Goal: Transaction & Acquisition: Obtain resource

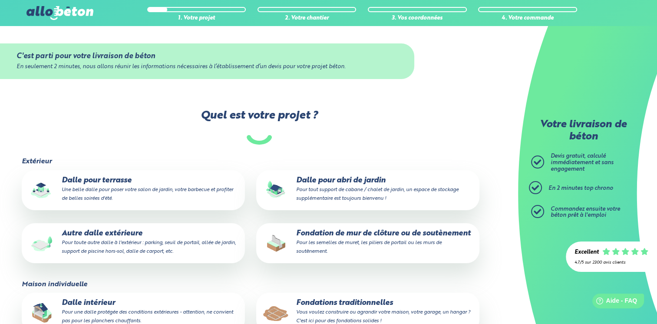
click at [129, 234] on p "Autre dalle extérieure Pour toute autre dalle à l'extérieur : parking, seuil de…" at bounding box center [133, 242] width 211 height 26
click at [0, 0] on input "Autre dalle extérieure Pour toute autre dalle à l'extérieur : parking, seuil de…" at bounding box center [0, 0] width 0 height 0
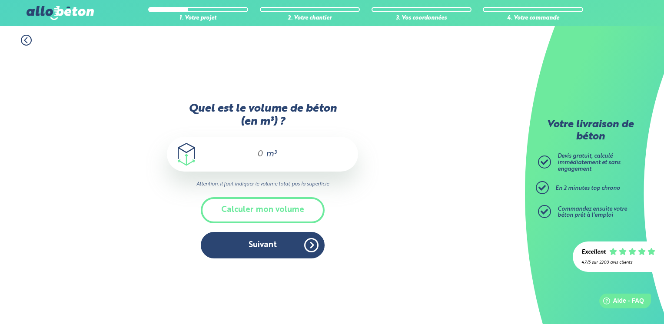
click at [264, 156] on div "m³" at bounding box center [262, 154] width 191 height 35
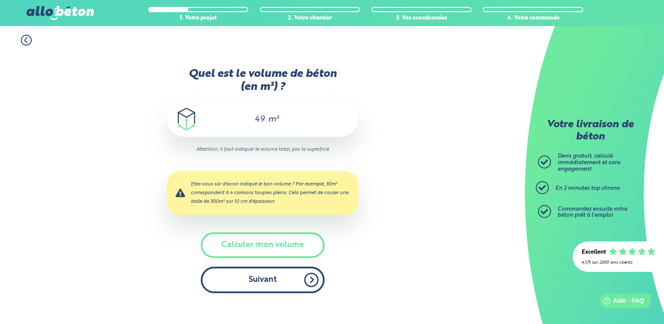
type input "49"
click at [284, 284] on button "Suivant" at bounding box center [263, 280] width 124 height 26
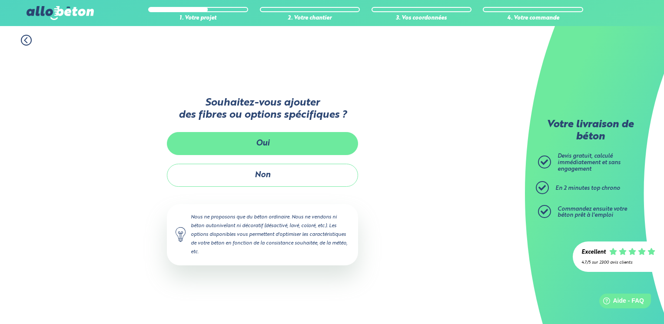
click at [268, 145] on button "Oui" at bounding box center [262, 143] width 191 height 23
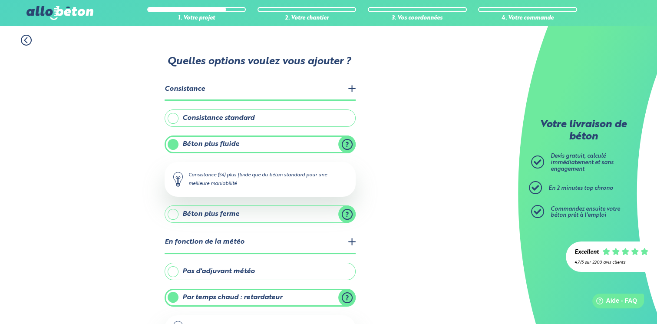
click at [298, 219] on label "Béton plus ferme" at bounding box center [260, 213] width 191 height 17
click at [0, 0] on input "Béton plus ferme" at bounding box center [0, 0] width 0 height 0
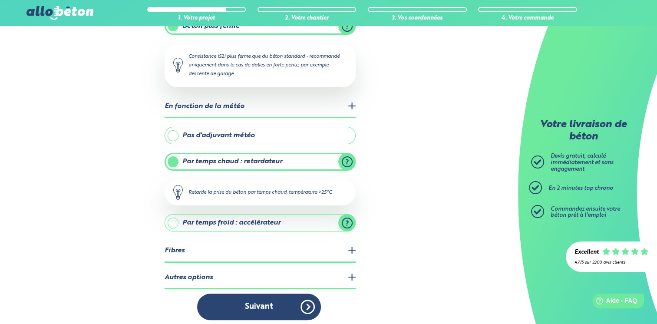
scroll to position [146, 0]
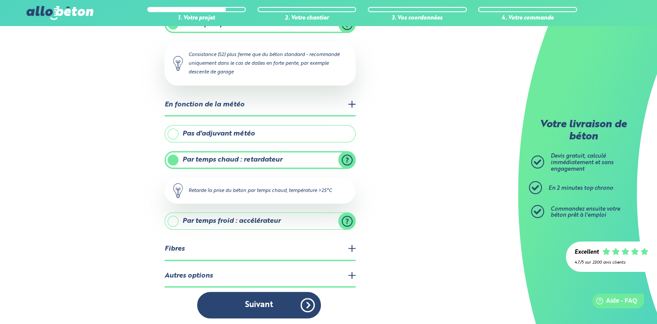
click at [292, 220] on label "Par temps froid : accélérateur" at bounding box center [260, 220] width 191 height 17
click at [0, 0] on input "Par temps froid : accélérateur" at bounding box center [0, 0] width 0 height 0
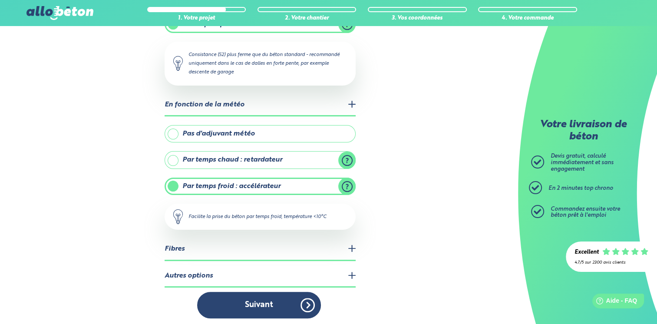
click at [349, 271] on legend "Autres options" at bounding box center [260, 276] width 191 height 22
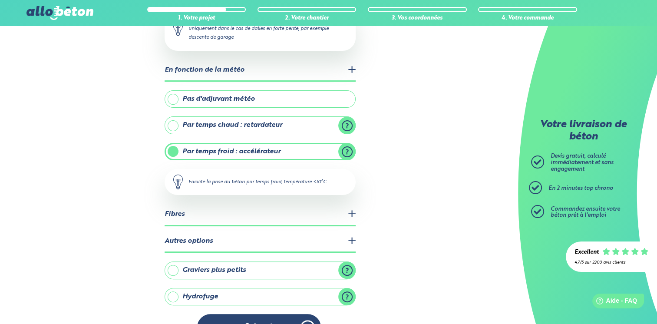
scroll to position [203, 0]
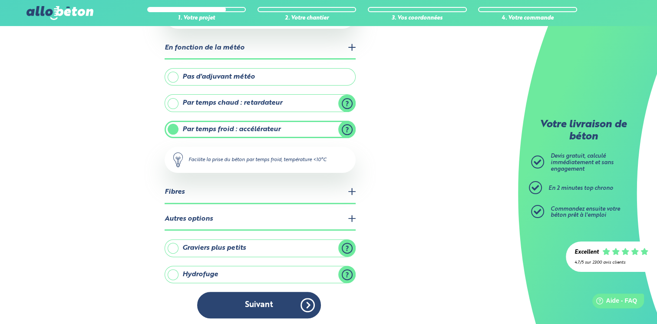
click at [260, 250] on label "Graviers plus petits" at bounding box center [260, 247] width 191 height 17
click at [0, 0] on input "Graviers plus petits" at bounding box center [0, 0] width 0 height 0
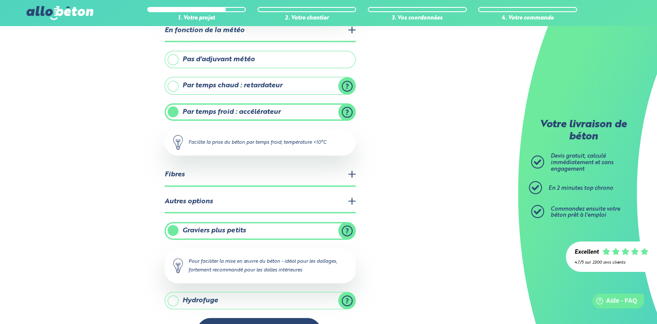
scroll to position [246, 0]
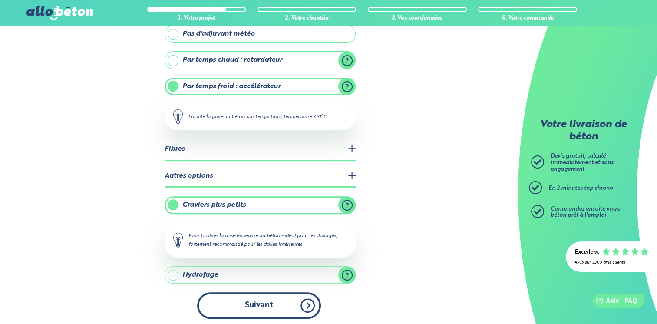
click at [304, 295] on button "Suivant" at bounding box center [259, 305] width 124 height 26
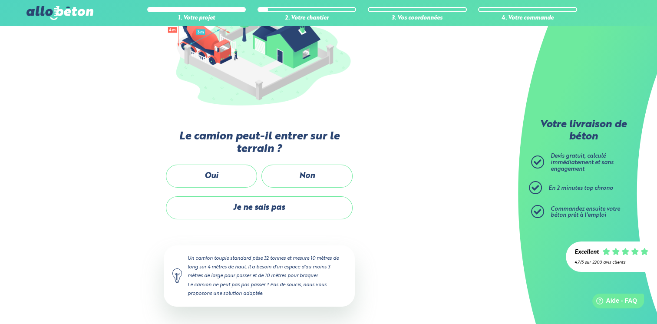
scroll to position [135, 0]
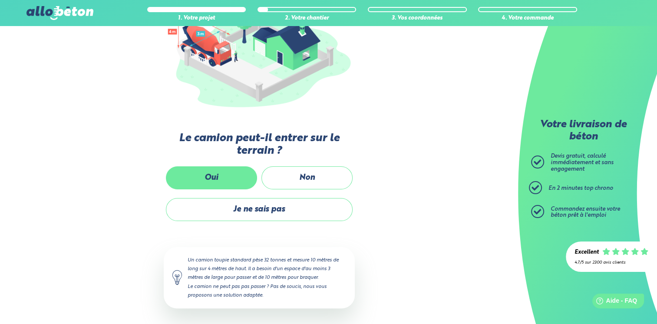
click at [216, 179] on label "Oui" at bounding box center [211, 177] width 91 height 23
click at [0, 0] on input "Oui" at bounding box center [0, 0] width 0 height 0
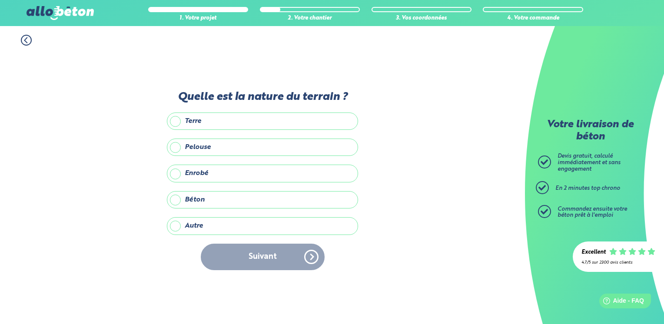
click at [174, 175] on label "Enrobé" at bounding box center [262, 173] width 191 height 17
click at [0, 0] on input "Enrobé" at bounding box center [0, 0] width 0 height 0
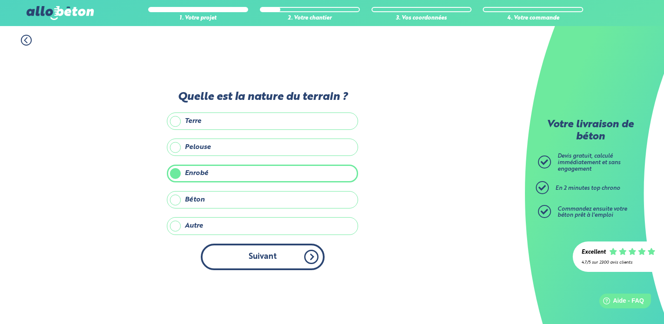
click at [259, 252] on button "Suivant" at bounding box center [263, 257] width 124 height 26
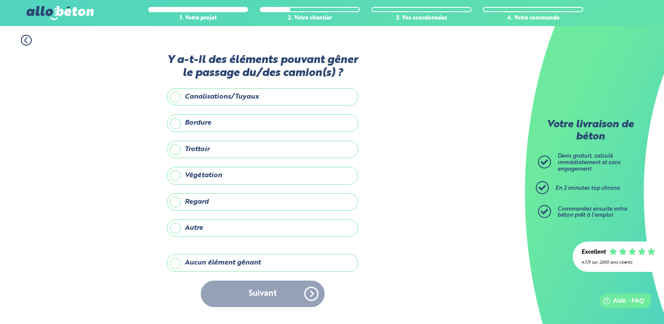
click at [174, 265] on label "Aucun élément gênant" at bounding box center [262, 262] width 191 height 17
click at [0, 0] on input "Aucun élément gênant" at bounding box center [0, 0] width 0 height 0
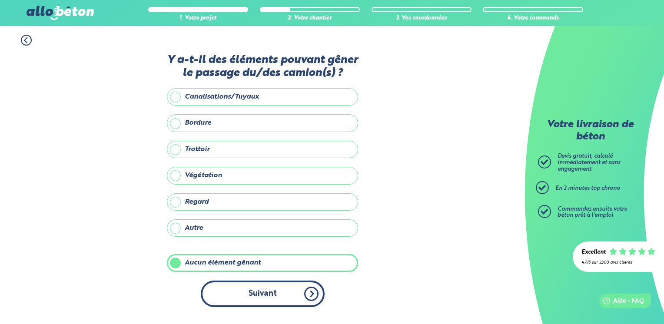
click at [263, 292] on button "Suivant" at bounding box center [263, 294] width 124 height 26
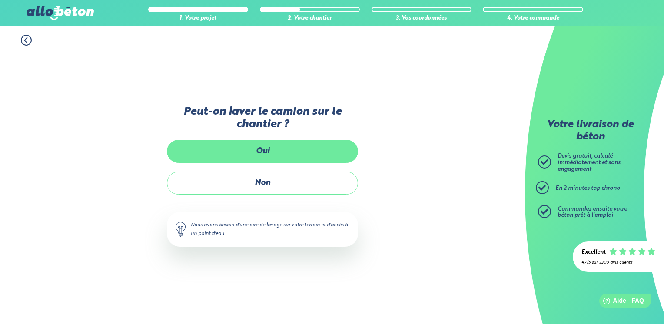
click at [269, 148] on label "Oui" at bounding box center [262, 151] width 191 height 23
click at [0, 0] on input "Oui" at bounding box center [0, 0] width 0 height 0
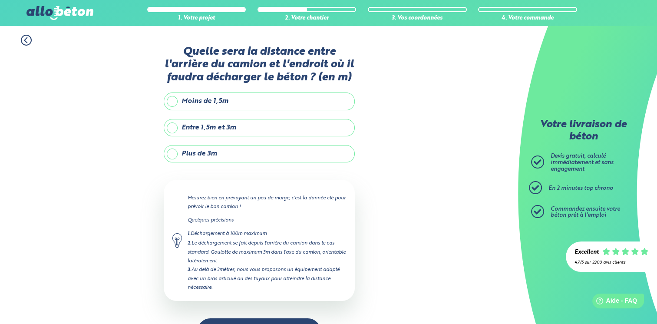
click at [171, 156] on label "Plus de 3m" at bounding box center [259, 153] width 191 height 17
click at [0, 0] on input "Plus de 3m" at bounding box center [0, 0] width 0 height 0
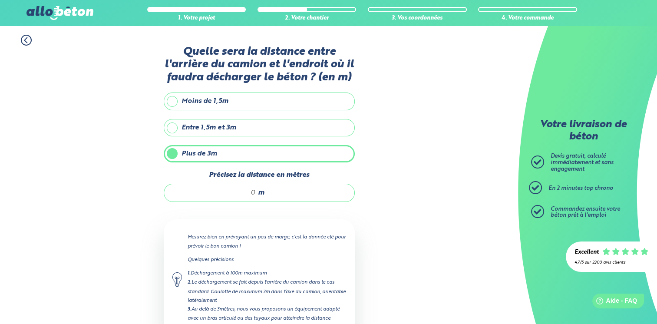
click at [255, 193] on div "m" at bounding box center [259, 193] width 191 height 18
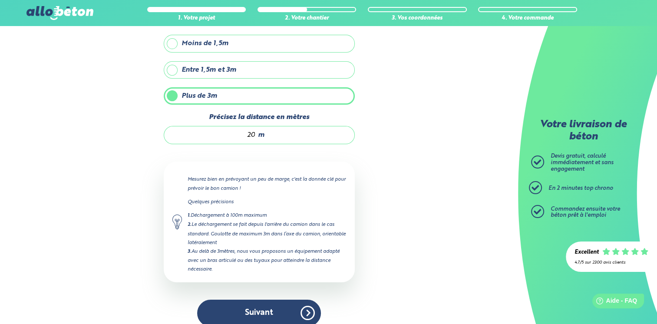
scroll to position [66, 0]
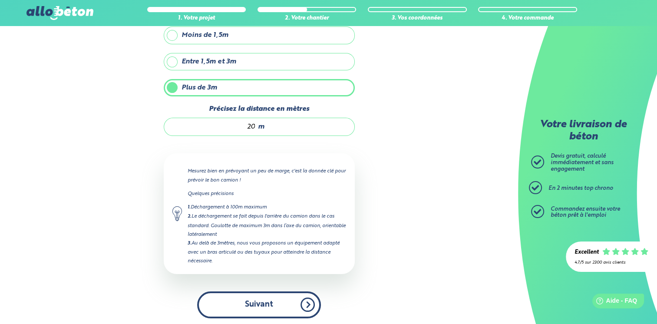
type input "20"
click at [252, 307] on button "Suivant" at bounding box center [259, 304] width 124 height 26
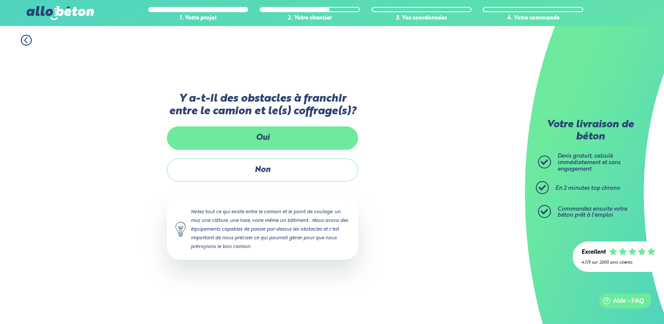
click at [272, 139] on label "Oui" at bounding box center [262, 137] width 191 height 23
click at [0, 0] on input "Oui" at bounding box center [0, 0] width 0 height 0
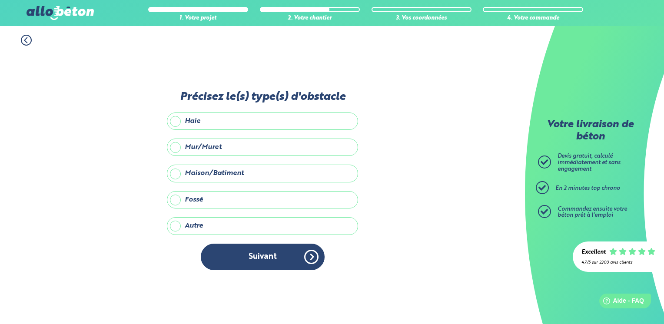
click at [200, 149] on label "Mur/Muret" at bounding box center [262, 147] width 191 height 17
click at [0, 0] on input "Mur/Muret" at bounding box center [0, 0] width 0 height 0
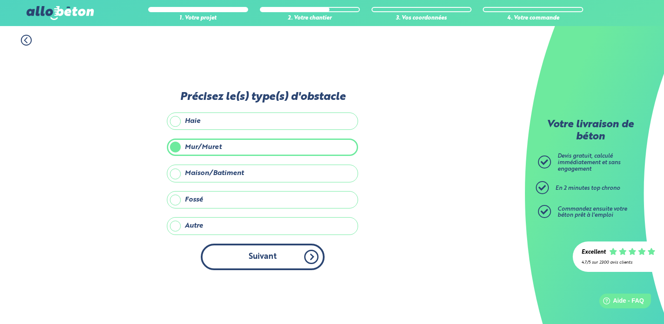
click at [293, 259] on button "Suivant" at bounding box center [263, 257] width 124 height 26
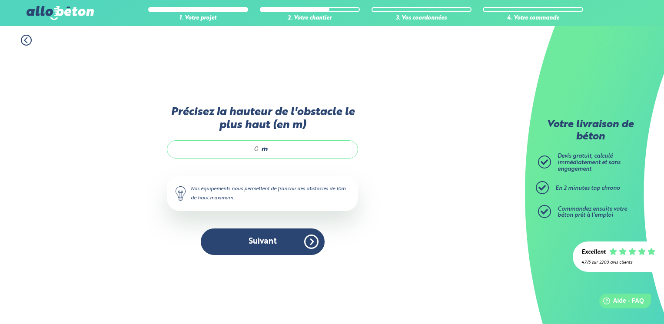
click at [259, 152] on div "m" at bounding box center [262, 149] width 191 height 18
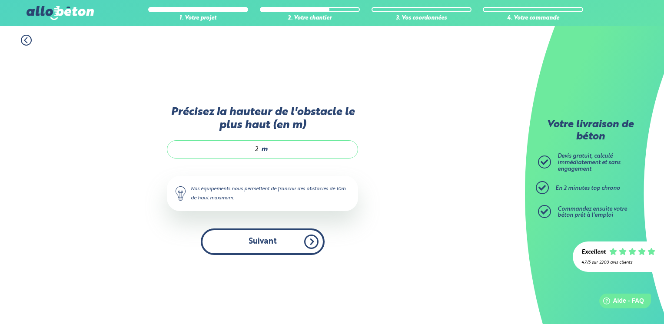
type input "2"
click at [276, 233] on button "Suivant" at bounding box center [263, 241] width 124 height 26
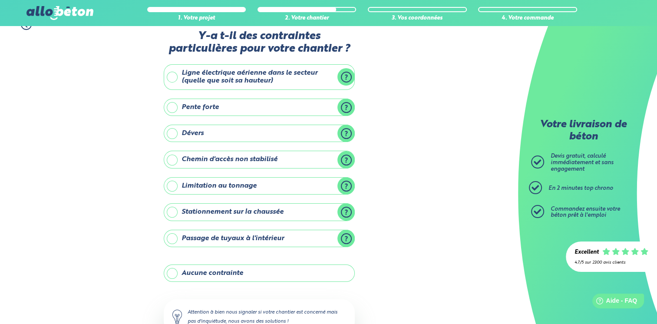
scroll to position [7, 0]
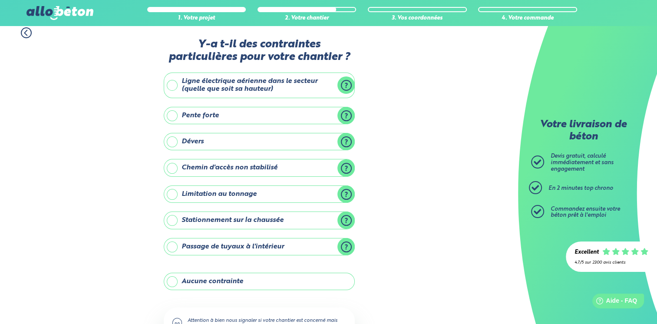
click at [234, 281] on label "Aucune contrainte" at bounding box center [259, 281] width 191 height 17
click at [0, 0] on input "Aucune contrainte" at bounding box center [0, 0] width 0 height 0
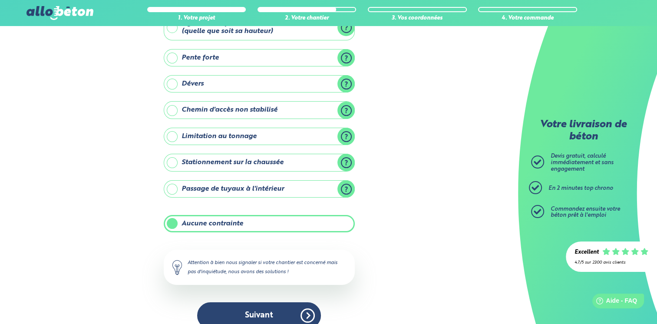
scroll to position [76, 0]
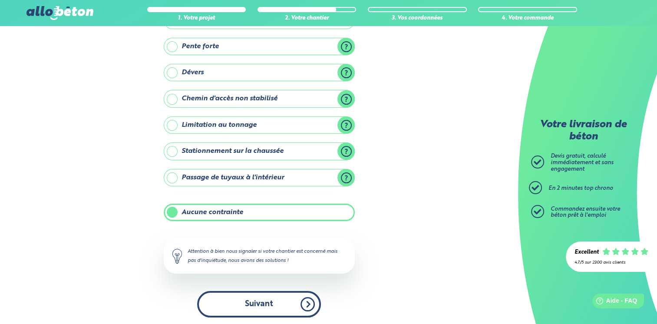
click at [284, 304] on button "Suivant" at bounding box center [259, 304] width 124 height 26
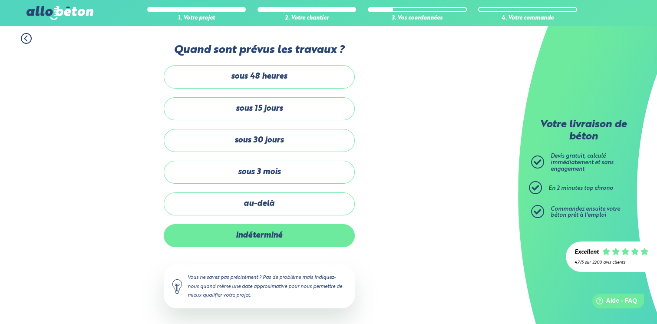
click at [270, 237] on label "indéterminé" at bounding box center [259, 235] width 191 height 23
click at [0, 0] on input "indéterminé" at bounding box center [0, 0] width 0 height 0
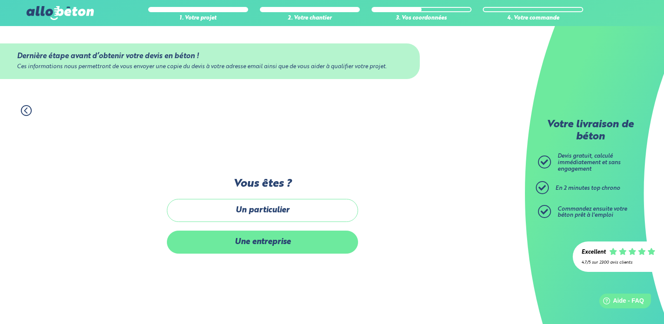
click at [276, 242] on label "Une entreprise" at bounding box center [262, 242] width 191 height 23
click at [0, 0] on input "Une entreprise" at bounding box center [0, 0] width 0 height 0
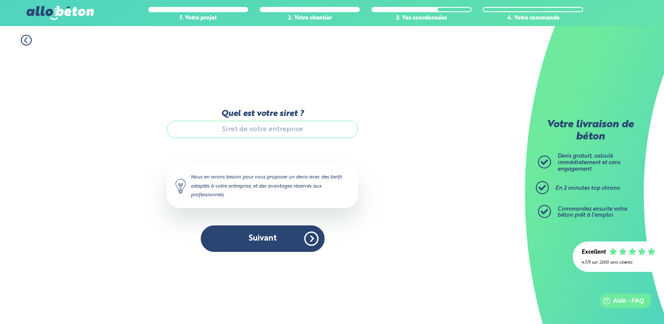
click at [26, 43] on icon at bounding box center [26, 40] width 3 height 5
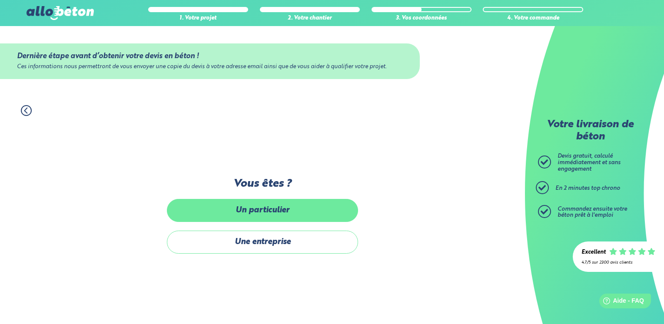
click at [237, 211] on label "Un particulier" at bounding box center [262, 210] width 191 height 23
click at [0, 0] on input "Un particulier" at bounding box center [0, 0] width 0 height 0
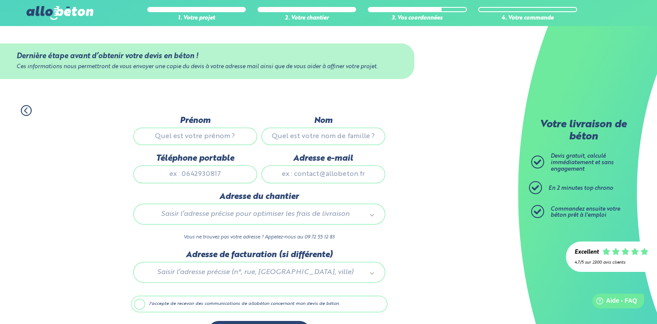
click at [212, 138] on input "Prénom" at bounding box center [195, 136] width 124 height 17
type input "s"
type input "SAS JSFC FAMILY"
click at [226, 176] on input "Téléphone portable" at bounding box center [195, 173] width 124 height 17
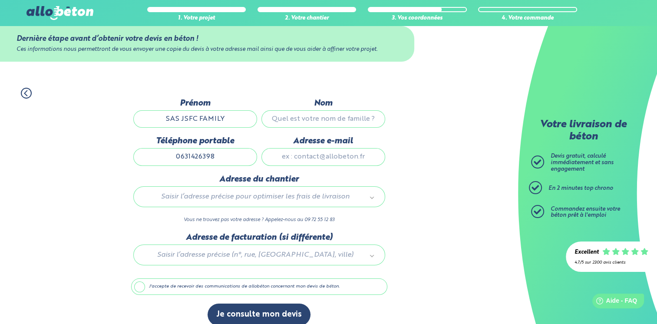
scroll to position [26, 0]
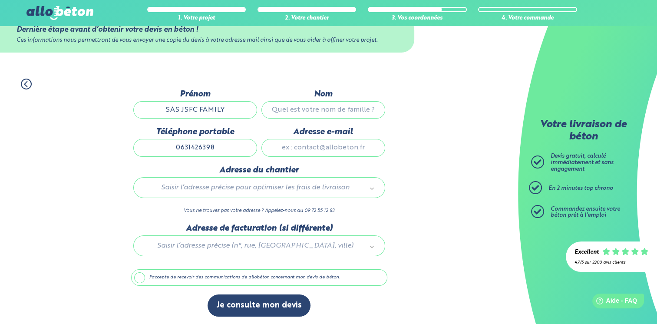
type input "0631426398"
click at [326, 109] on input "Nom" at bounding box center [323, 109] width 124 height 17
type input "BANDU"
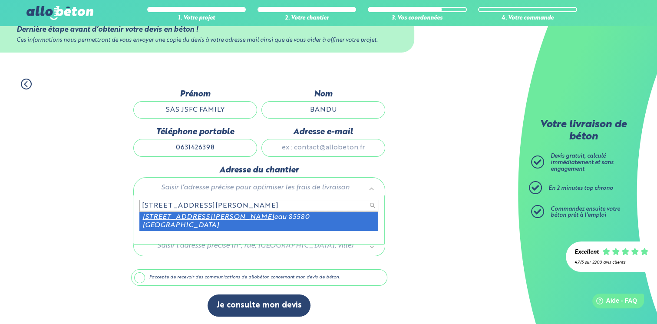
type input "50 RUE PAUL BERJONN"
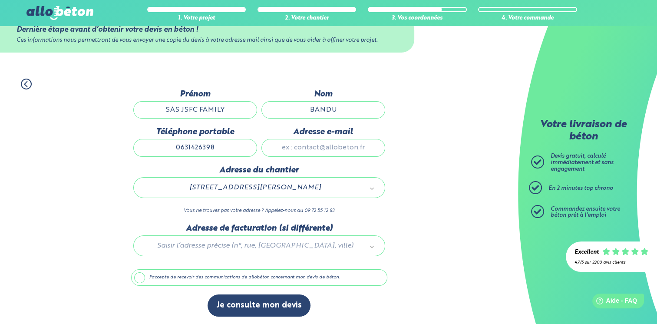
click at [309, 240] on div at bounding box center [259, 244] width 256 height 41
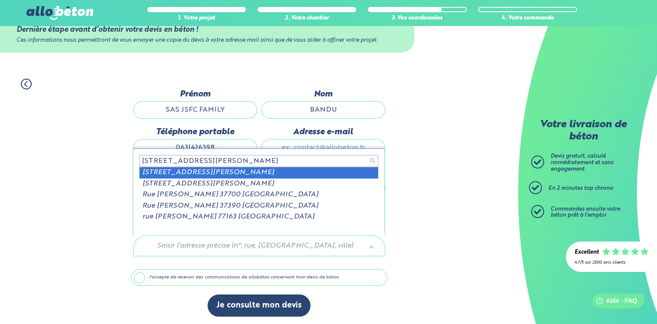
type input "23 RUE SIMONE VEIL DAM"
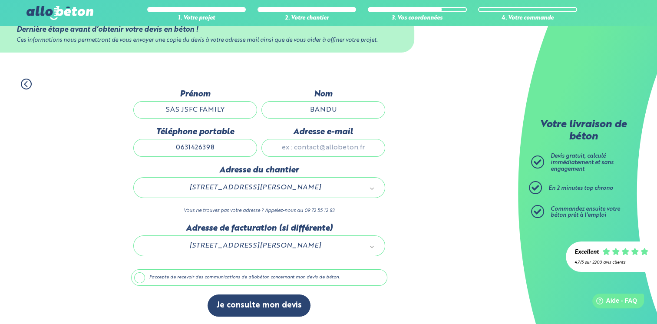
click at [141, 277] on label "J'accepte de recevoir des communications de allobéton concernant mon devis de b…" at bounding box center [259, 277] width 256 height 17
click at [0, 0] on input "J'accepte de recevoir des communications de allobéton concernant mon devis de b…" at bounding box center [0, 0] width 0 height 0
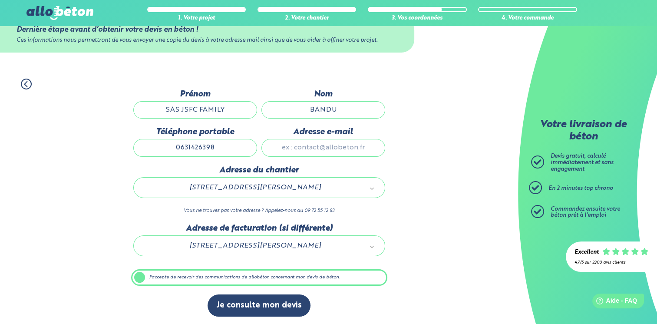
scroll to position [26, 0]
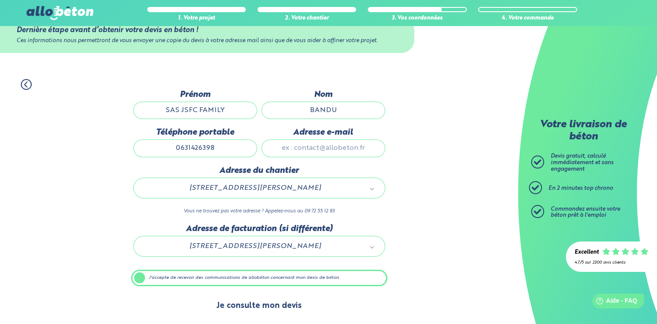
click at [268, 307] on button "Je consulte mon devis" at bounding box center [259, 306] width 103 height 22
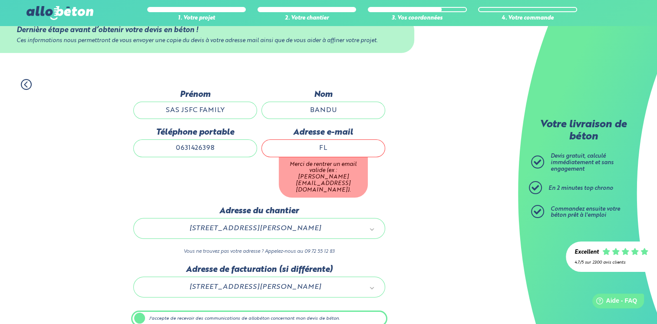
type input "F"
type input "[EMAIL_ADDRESS][DOMAIN_NAME]"
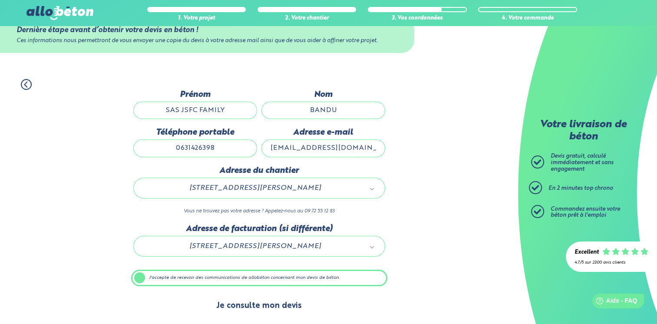
click at [243, 308] on button "Je consulte mon devis" at bounding box center [259, 306] width 103 height 22
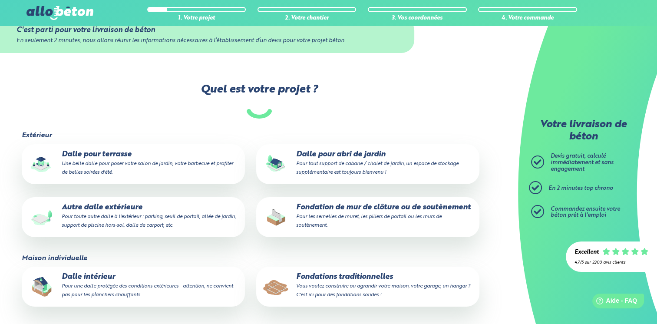
click at [124, 207] on p "Autre dalle extérieure Pour toute autre dalle à l'extérieur : parking, seuil de…" at bounding box center [133, 216] width 211 height 26
click at [0, 0] on input "Autre dalle extérieure Pour toute autre dalle à l'extérieur : parking, seuil de…" at bounding box center [0, 0] width 0 height 0
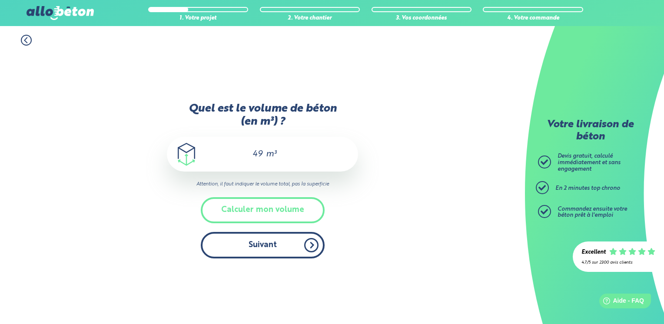
click at [286, 248] on button "Suivant" at bounding box center [263, 245] width 124 height 26
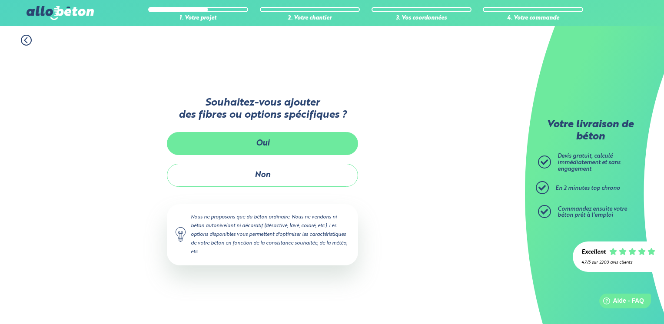
click at [294, 140] on button "Oui" at bounding box center [262, 143] width 191 height 23
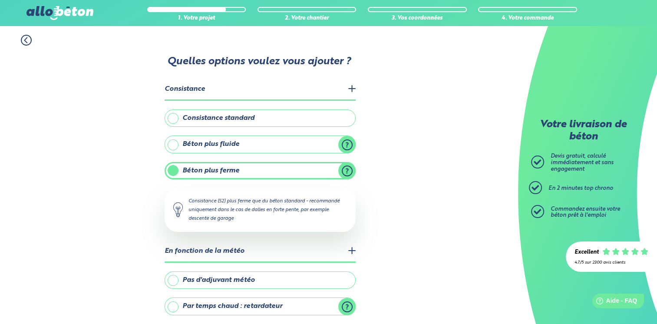
click at [279, 119] on label "Consistance standard" at bounding box center [260, 117] width 191 height 17
click at [0, 0] on input "Consistance standard" at bounding box center [0, 0] width 0 height 0
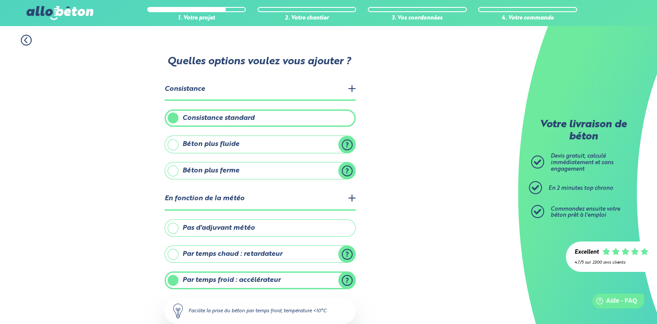
click at [312, 230] on label "Pas d'adjuvant météo" at bounding box center [260, 227] width 191 height 17
click at [0, 0] on input "Pas d'adjuvant météo" at bounding box center [0, 0] width 0 height 0
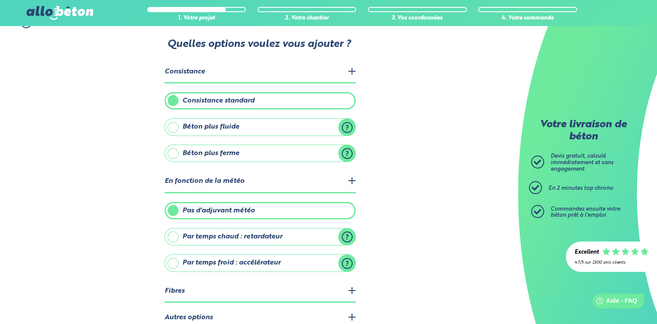
scroll to position [59, 0]
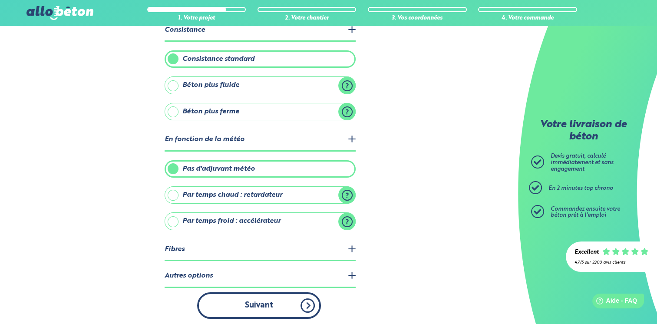
click at [298, 300] on button "Suivant" at bounding box center [259, 305] width 124 height 26
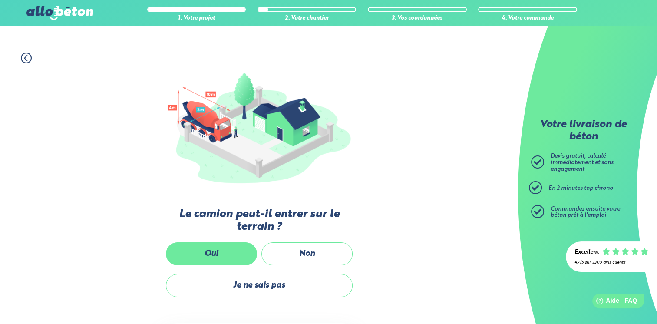
click at [194, 249] on label "Oui" at bounding box center [211, 253] width 91 height 23
click at [0, 0] on input "Oui" at bounding box center [0, 0] width 0 height 0
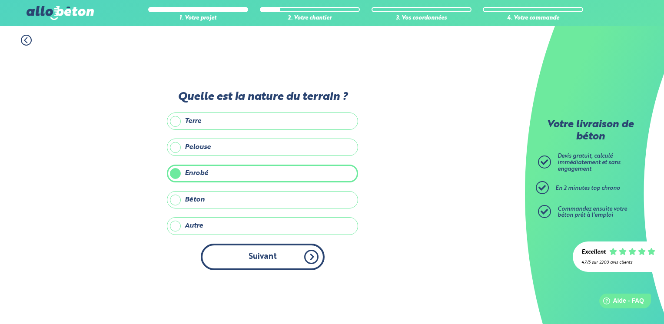
click at [245, 248] on button "Suivant" at bounding box center [263, 257] width 124 height 26
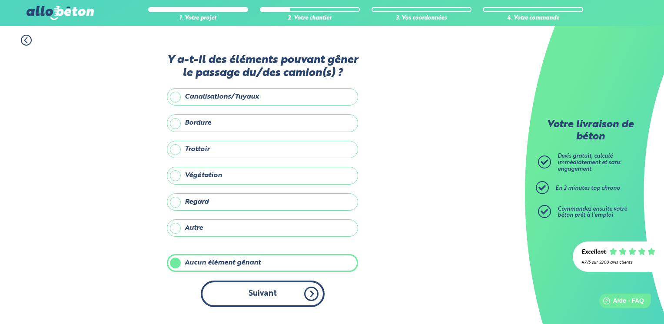
click at [262, 296] on button "Suivant" at bounding box center [263, 294] width 124 height 26
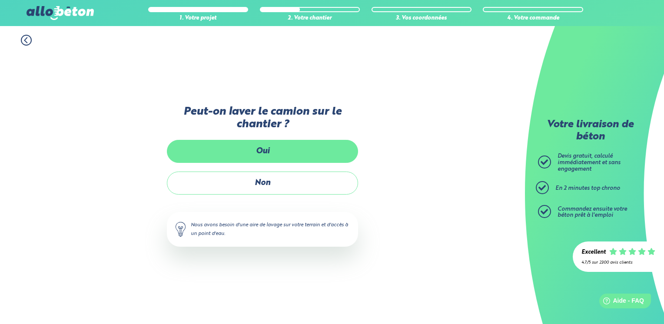
click at [283, 146] on label "Oui" at bounding box center [262, 151] width 191 height 23
click at [0, 0] on input "Oui" at bounding box center [0, 0] width 0 height 0
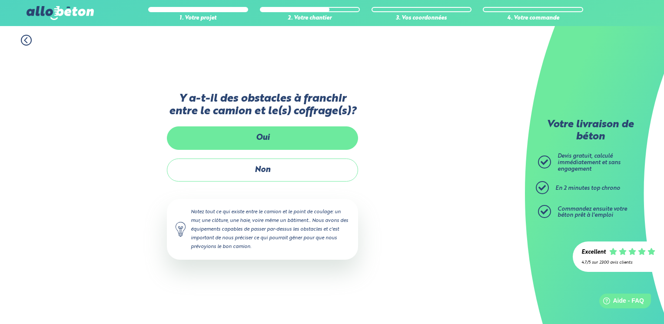
click at [290, 131] on label "Oui" at bounding box center [262, 137] width 191 height 23
click at [0, 0] on input "Oui" at bounding box center [0, 0] width 0 height 0
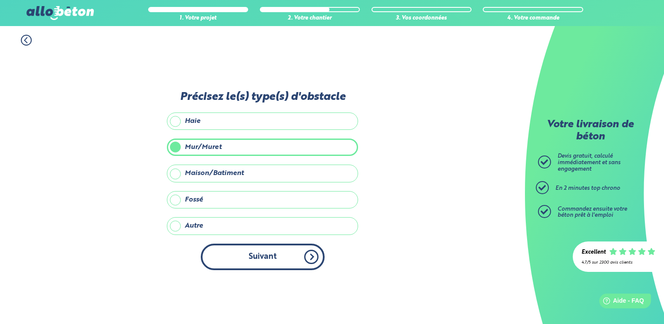
click at [252, 252] on button "Suivant" at bounding box center [263, 257] width 124 height 26
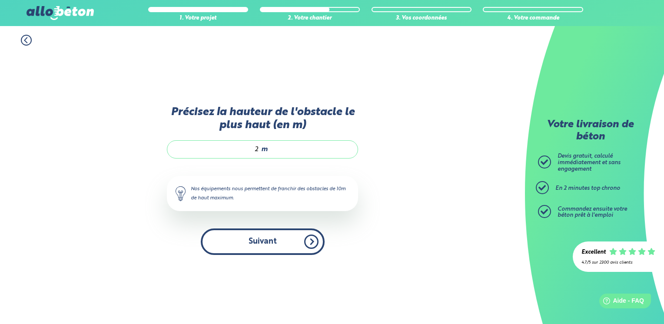
click at [276, 243] on button "Suivant" at bounding box center [263, 241] width 124 height 26
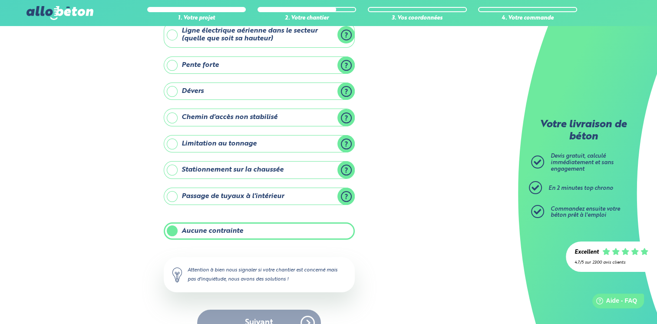
scroll to position [76, 0]
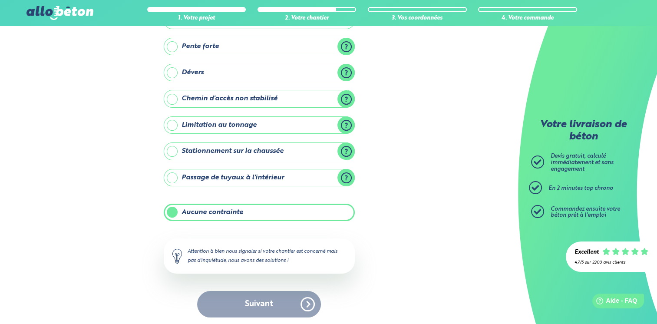
click at [256, 213] on label "Aucune contrainte" at bounding box center [259, 212] width 191 height 17
click at [0, 0] on input "Aucune contrainte" at bounding box center [0, 0] width 0 height 0
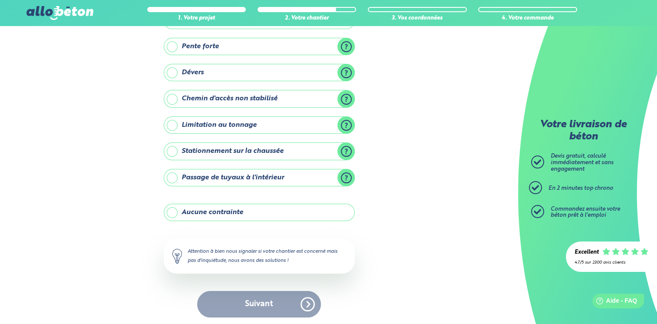
click at [253, 208] on label "Aucune contrainte" at bounding box center [259, 212] width 191 height 17
click at [0, 0] on input "Aucune contrainte" at bounding box center [0, 0] width 0 height 0
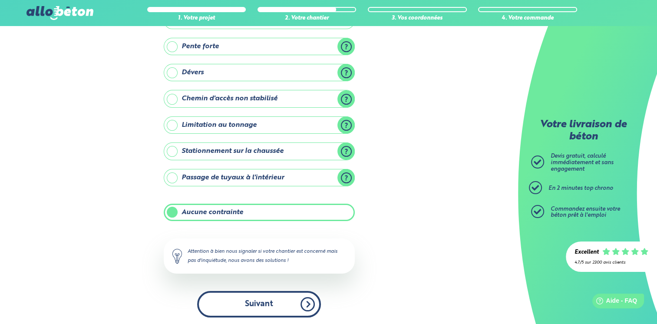
click at [283, 305] on button "Suivant" at bounding box center [259, 304] width 124 height 26
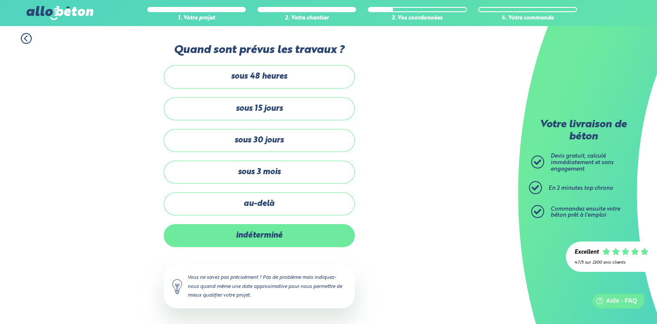
click at [258, 233] on label "indéterminé" at bounding box center [259, 235] width 191 height 23
click at [0, 0] on input "indéterminé" at bounding box center [0, 0] width 0 height 0
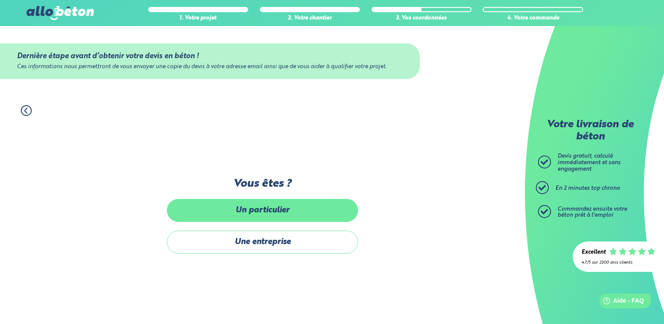
click at [274, 214] on label "Un particulier" at bounding box center [262, 210] width 191 height 23
click at [0, 0] on input "Un particulier" at bounding box center [0, 0] width 0 height 0
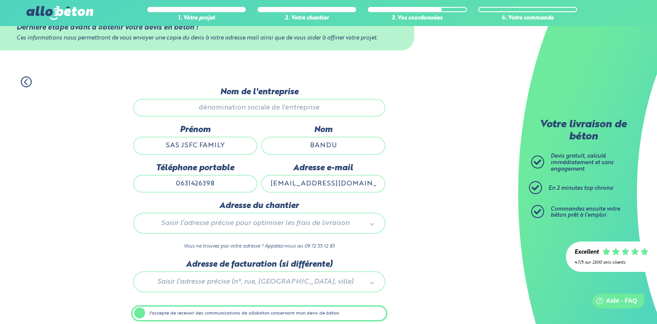
scroll to position [64, 0]
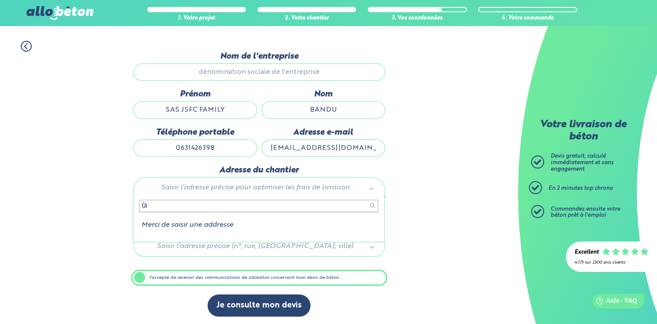
type input "("
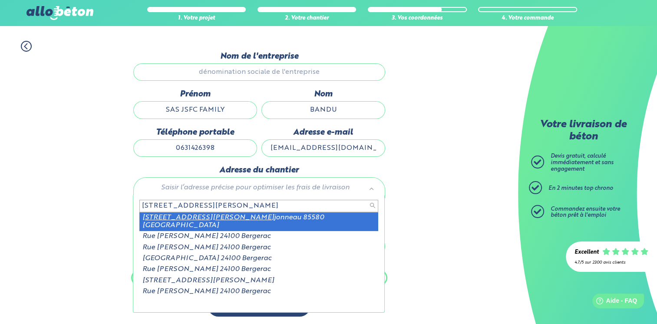
type input "50 rue paul ber"
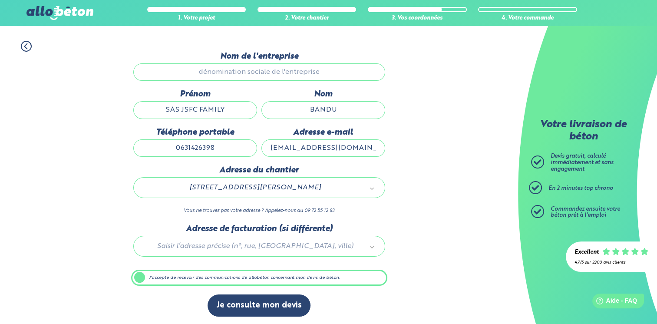
click at [334, 237] on div at bounding box center [259, 244] width 256 height 41
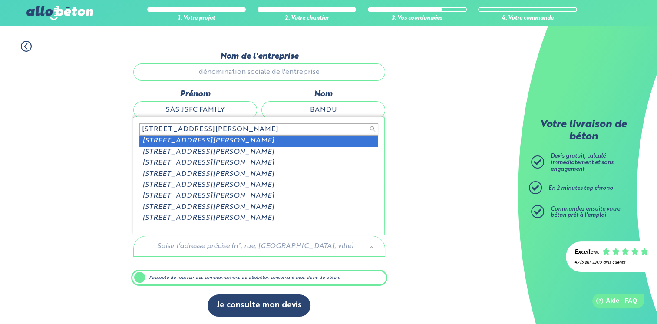
type input "23 rue simone veil dam"
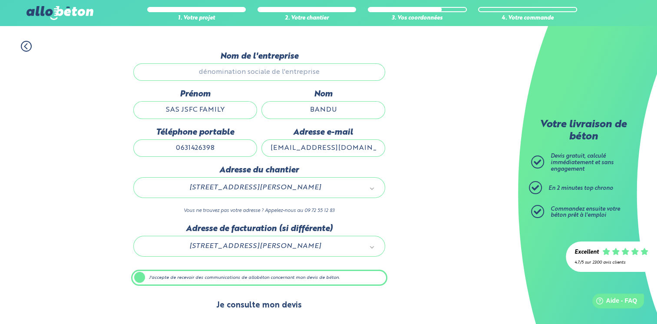
click at [290, 301] on button "Je consulte mon devis" at bounding box center [259, 305] width 103 height 22
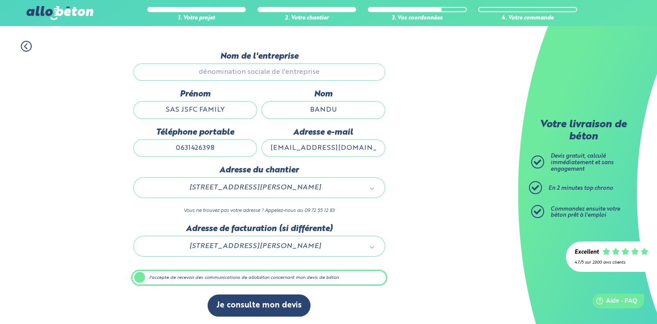
click at [268, 71] on input "Nom de l'entreprise" at bounding box center [259, 71] width 252 height 17
click at [232, 109] on input "SAS JSFC FAMILY" at bounding box center [195, 109] width 124 height 17
type input "S"
click at [252, 68] on input "Nom de l'entreprise" at bounding box center [259, 71] width 252 height 17
click at [254, 72] on input "Nom de l'entreprise" at bounding box center [259, 71] width 252 height 17
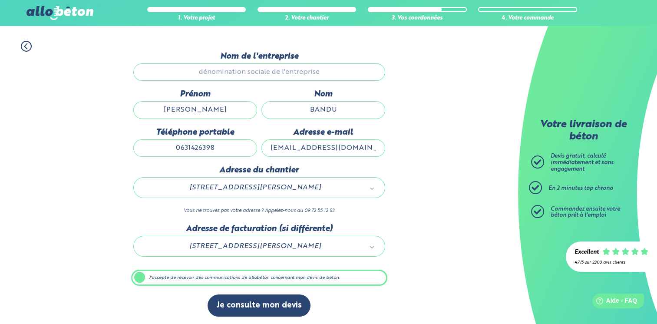
click at [313, 75] on input "Nom de l'entreprise" at bounding box center [259, 71] width 252 height 17
click at [250, 74] on input "Nom de l'entreprise" at bounding box center [259, 71] width 252 height 17
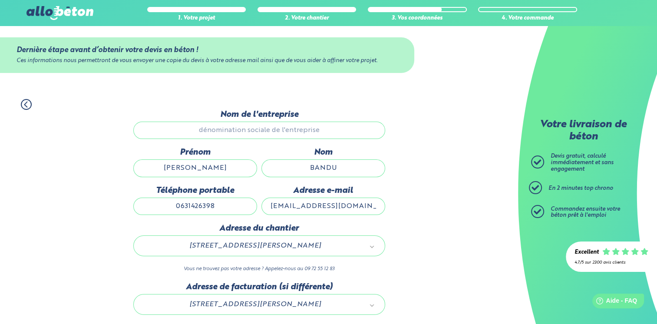
scroll to position [0, 0]
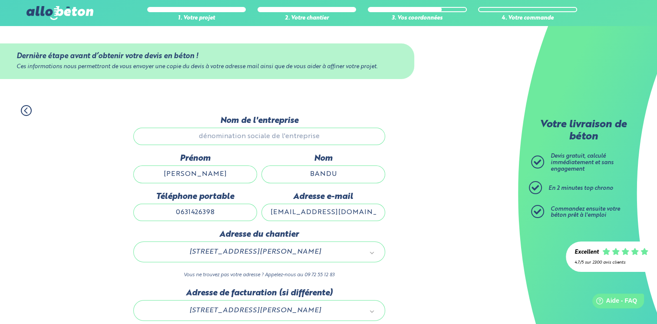
click at [306, 136] on input "Nom de l'entreprise" at bounding box center [259, 136] width 252 height 17
click at [212, 175] on input "florian" at bounding box center [195, 173] width 124 height 17
click at [244, 135] on input "Nom de l'entreprise" at bounding box center [259, 136] width 252 height 17
click at [210, 178] on input "florian" at bounding box center [195, 173] width 124 height 17
type input "f"
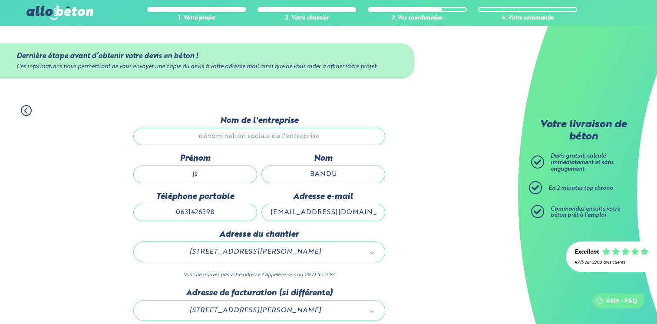
type input "j"
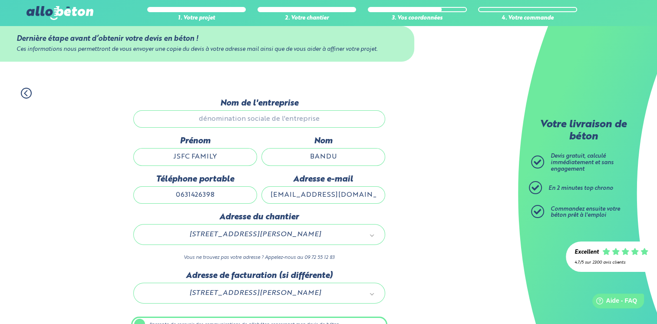
scroll to position [64, 0]
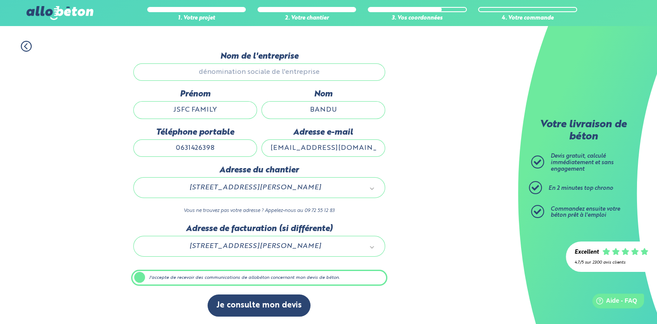
click at [139, 275] on label "J'accepte de recevoir des communications de allobéton concernant mon devis de b…" at bounding box center [259, 278] width 256 height 17
click at [0, 0] on input "J'accepte de recevoir des communications de allobéton concernant mon devis de b…" at bounding box center [0, 0] width 0 height 0
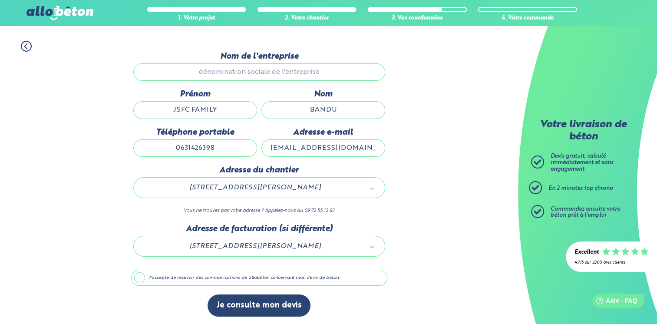
click at [139, 275] on label "J'accepte de recevoir des communications de allobéton concernant mon devis de b…" at bounding box center [259, 278] width 256 height 17
click at [0, 0] on input "J'accepte de recevoir des communications de allobéton concernant mon devis de b…" at bounding box center [0, 0] width 0 height 0
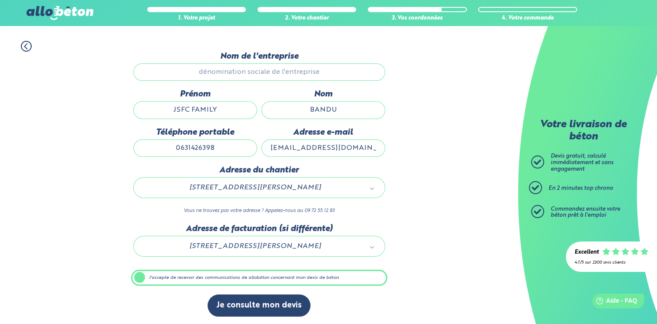
click at [343, 70] on input "Nom de l'entreprise" at bounding box center [259, 71] width 252 height 17
click at [333, 72] on input "Nom de l'entreprise" at bounding box center [259, 71] width 252 height 17
click at [23, 47] on icon at bounding box center [26, 46] width 11 height 11
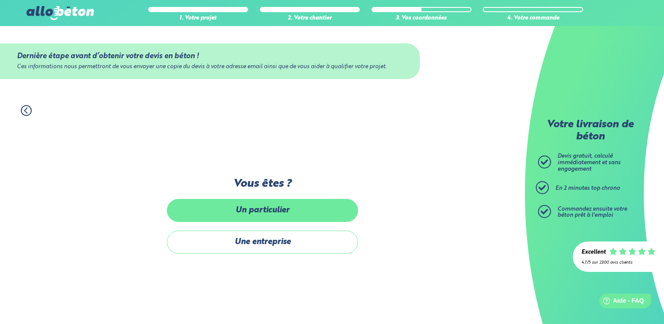
click at [274, 217] on label "Un particulier" at bounding box center [262, 210] width 191 height 23
click at [0, 0] on input "Un particulier" at bounding box center [0, 0] width 0 height 0
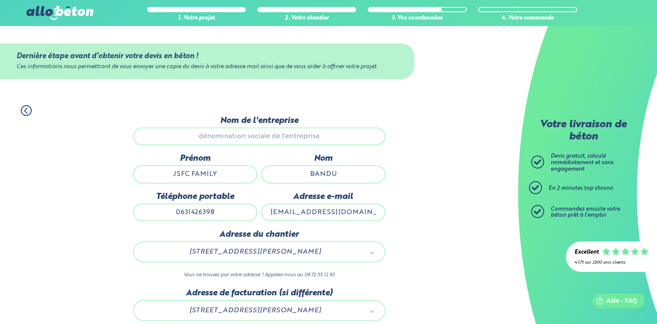
click at [25, 110] on icon at bounding box center [26, 110] width 11 height 11
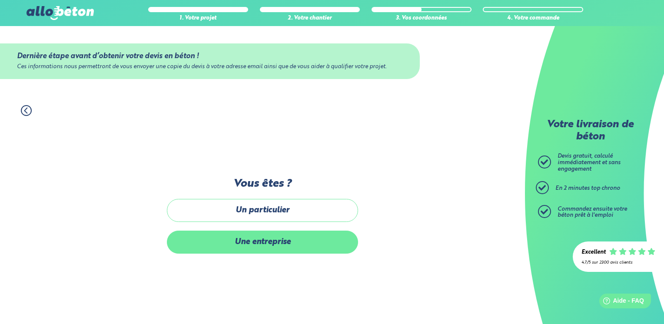
click at [252, 241] on label "Une entreprise" at bounding box center [262, 242] width 191 height 23
click at [0, 0] on input "Une entreprise" at bounding box center [0, 0] width 0 height 0
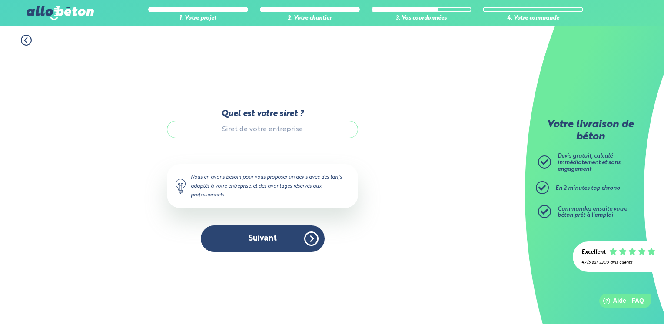
click at [28, 38] on icon at bounding box center [26, 40] width 11 height 11
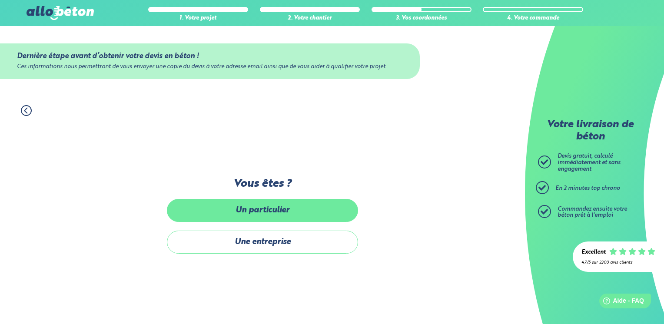
click at [233, 207] on label "Un particulier" at bounding box center [262, 210] width 191 height 23
click at [0, 0] on input "Un particulier" at bounding box center [0, 0] width 0 height 0
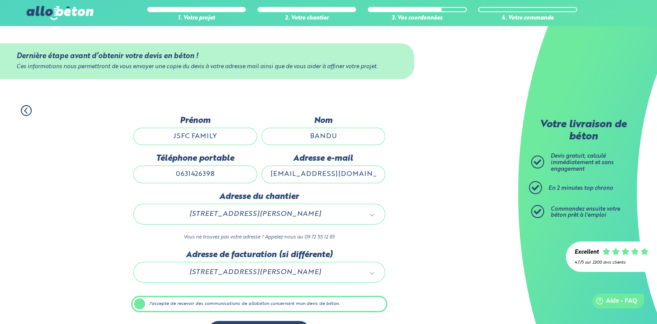
click at [233, 207] on div "[STREET_ADDRESS][PERSON_NAME]" at bounding box center [259, 214] width 252 height 21
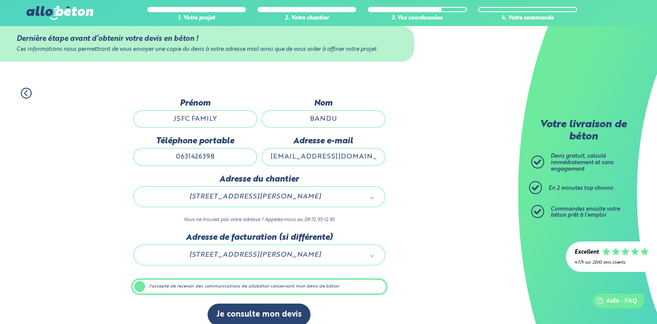
scroll to position [26, 0]
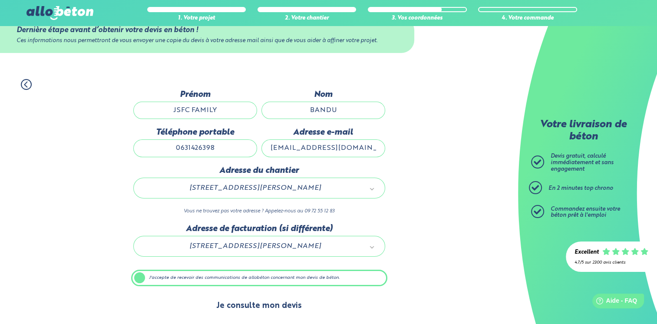
click at [281, 308] on button "Je consulte mon devis" at bounding box center [259, 306] width 103 height 22
click at [258, 298] on button "Je consulte mon devis" at bounding box center [259, 306] width 103 height 22
click at [263, 305] on button "Je consulte mon devis" at bounding box center [259, 306] width 103 height 22
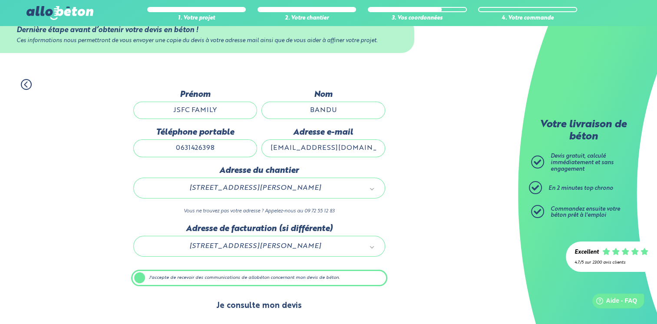
click at [263, 305] on button "Je consulte mon devis" at bounding box center [259, 306] width 103 height 22
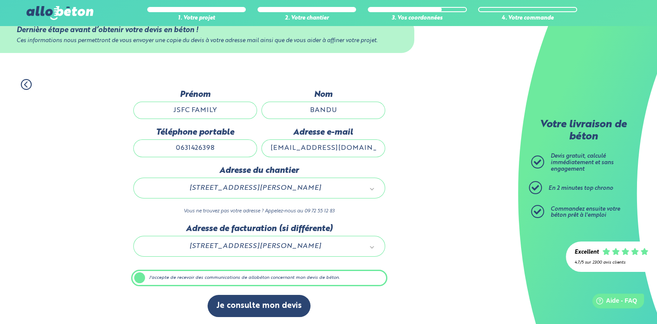
click at [348, 110] on input "BANDU" at bounding box center [323, 110] width 124 height 17
click at [227, 112] on input "JSFC FAMILY" at bounding box center [195, 110] width 124 height 17
click at [221, 147] on input "0631426398" at bounding box center [195, 147] width 124 height 17
click at [370, 152] on input "[EMAIL_ADDRESS][DOMAIN_NAME]" at bounding box center [323, 147] width 124 height 17
click at [173, 279] on label "J'accepte de recevoir des communications de allobéton concernant mon devis de b…" at bounding box center [259, 278] width 256 height 17
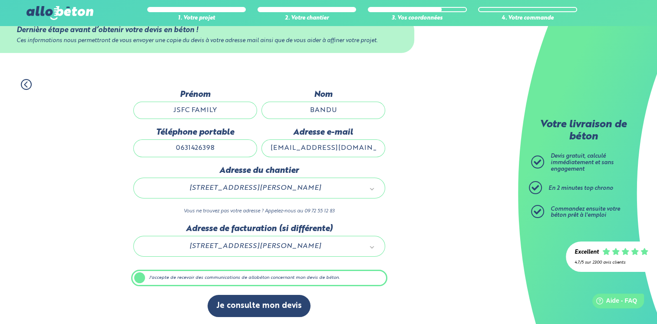
click at [0, 0] on input "J'accepte de recevoir des communications de allobéton concernant mon devis de b…" at bounding box center [0, 0] width 0 height 0
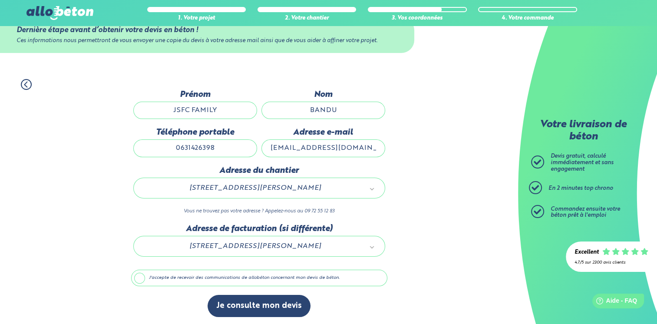
click at [173, 279] on label "J'accepte de recevoir des communications de allobéton concernant mon devis de b…" at bounding box center [259, 278] width 256 height 17
click at [0, 0] on input "J'accepte de recevoir des communications de allobéton concernant mon devis de b…" at bounding box center [0, 0] width 0 height 0
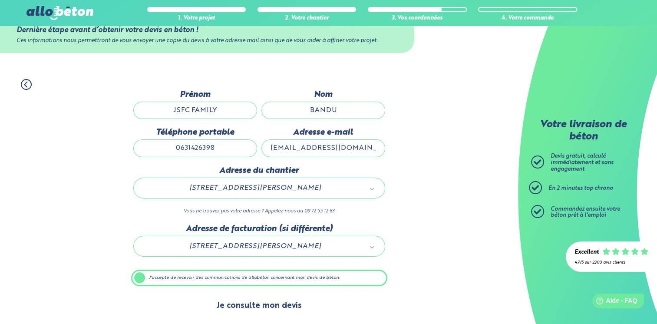
click at [251, 301] on button "Je consulte mon devis" at bounding box center [259, 306] width 103 height 22
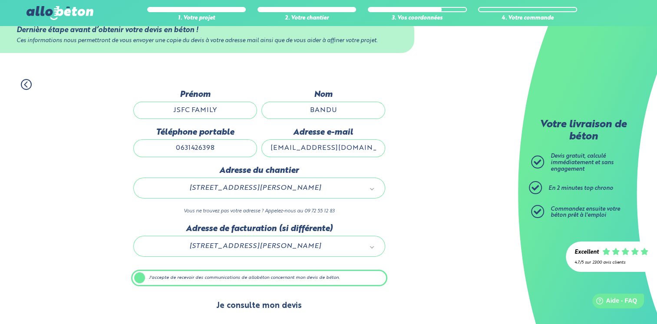
click at [251, 301] on button "Je consulte mon devis" at bounding box center [259, 306] width 103 height 22
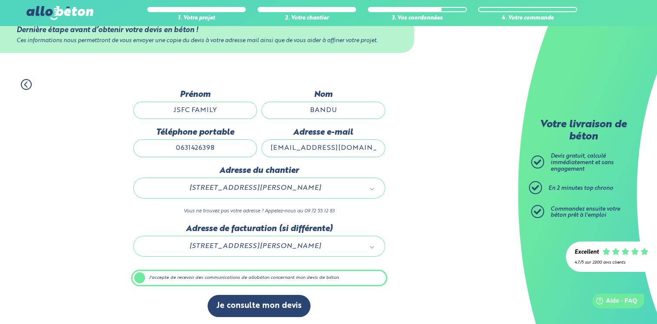
click at [224, 112] on input "JSFC FAMILY" at bounding box center [195, 110] width 124 height 17
type input "J"
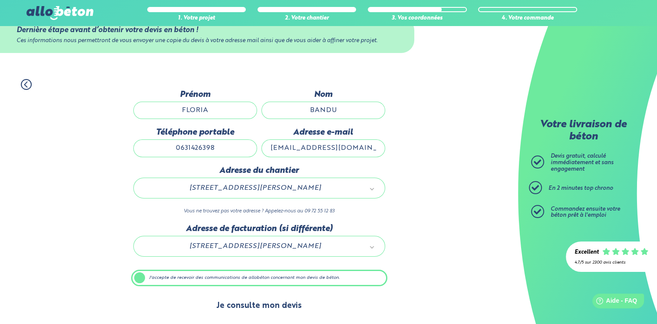
click at [262, 308] on button "Je consulte mon devis" at bounding box center [259, 306] width 103 height 22
click at [281, 302] on button "Je consulte mon devis" at bounding box center [259, 306] width 103 height 22
click at [281, 301] on button "Je consulte mon devis" at bounding box center [259, 306] width 103 height 22
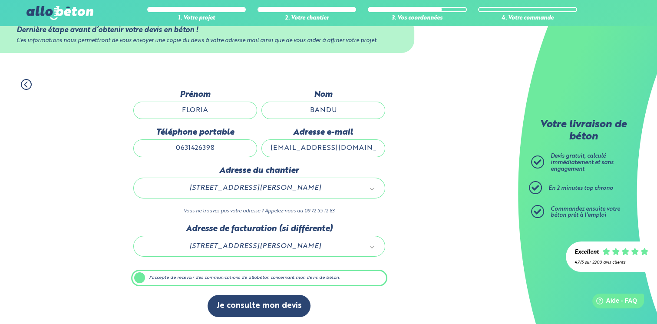
click at [28, 83] on icon at bounding box center [26, 84] width 11 height 11
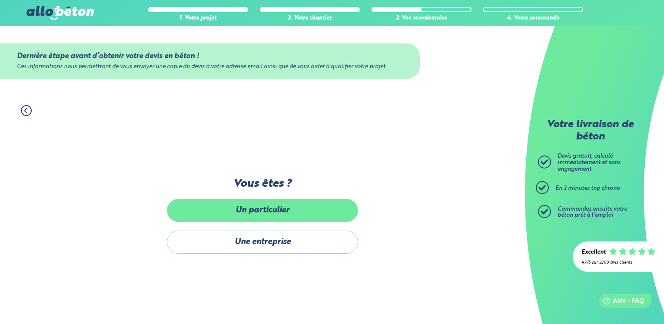
click at [276, 215] on label "Un particulier" at bounding box center [262, 210] width 191 height 23
click at [0, 0] on input "Un particulier" at bounding box center [0, 0] width 0 height 0
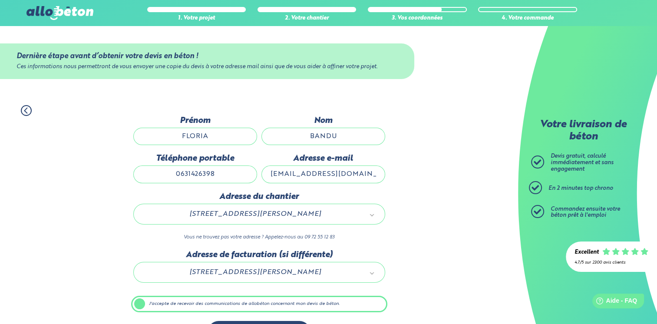
click at [216, 133] on input "FLORIA" at bounding box center [195, 136] width 124 height 17
type input "FLORIAN"
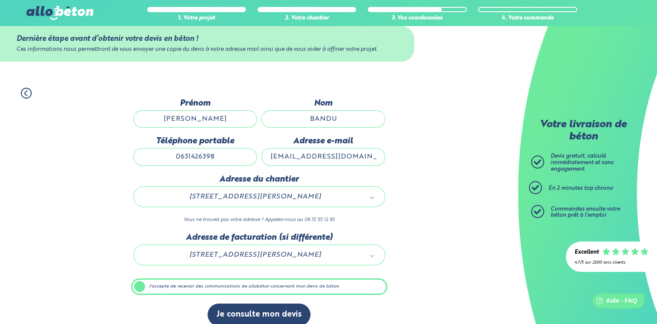
scroll to position [26, 0]
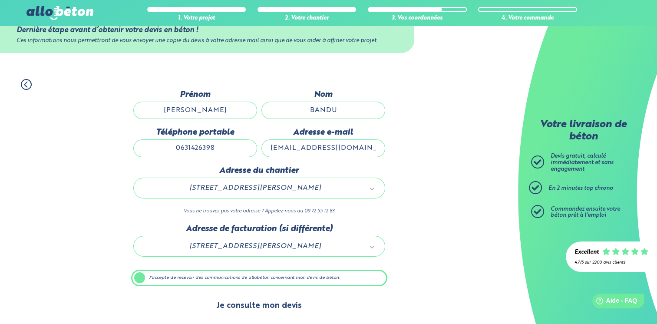
click at [304, 301] on button "Je consulte mon devis" at bounding box center [259, 306] width 103 height 22
click at [264, 305] on button "Je consulte mon devis" at bounding box center [259, 306] width 103 height 22
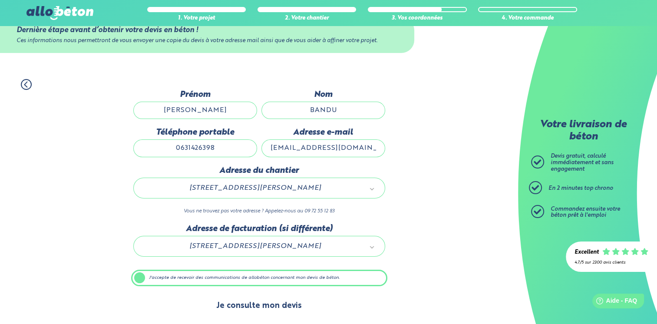
click at [264, 305] on button "Je consulte mon devis" at bounding box center [259, 306] width 103 height 22
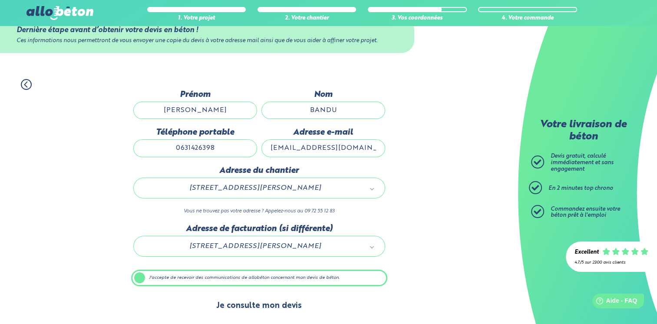
click at [264, 305] on button "Je consulte mon devis" at bounding box center [259, 306] width 103 height 22
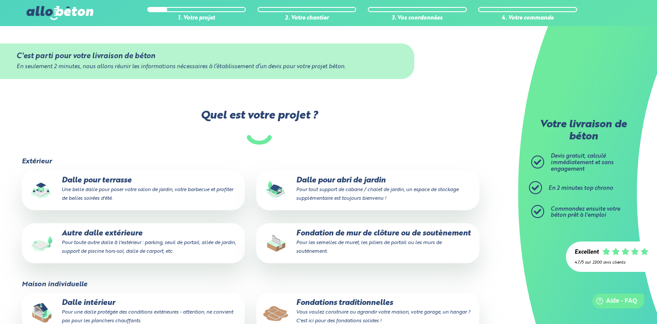
click at [132, 233] on p "Autre dalle extérieure Pour toute autre dalle à l'extérieur : parking, seuil de…" at bounding box center [133, 242] width 211 height 26
click at [0, 0] on input "Autre dalle extérieure Pour toute autre dalle à l'extérieur : parking, seuil de…" at bounding box center [0, 0] width 0 height 0
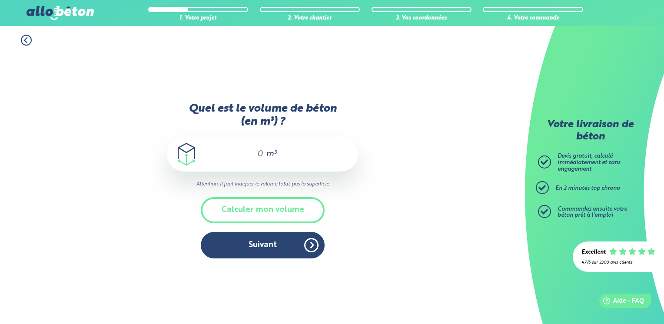
click at [265, 155] on div "m³" at bounding box center [262, 154] width 191 height 35
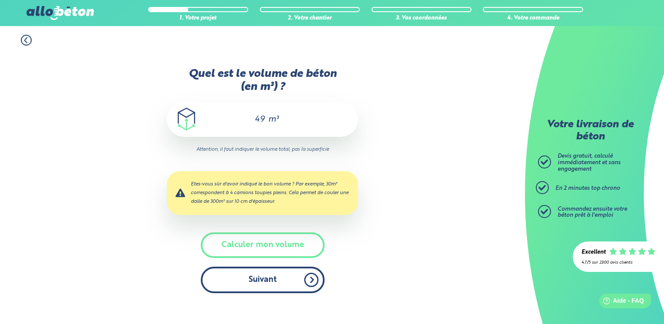
type input "49"
click at [281, 285] on button "Suivant" at bounding box center [263, 280] width 124 height 26
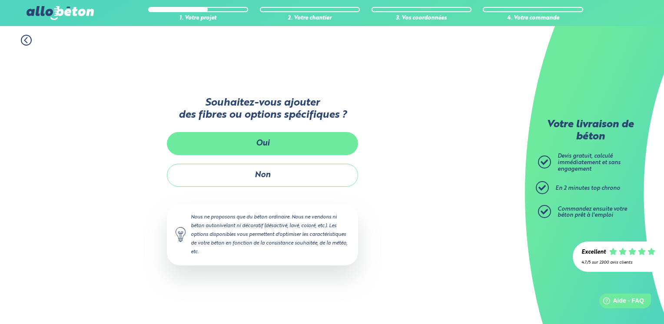
click at [288, 135] on button "Oui" at bounding box center [262, 143] width 191 height 23
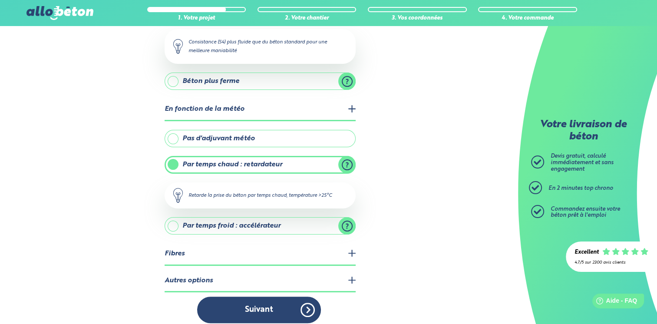
scroll to position [138, 0]
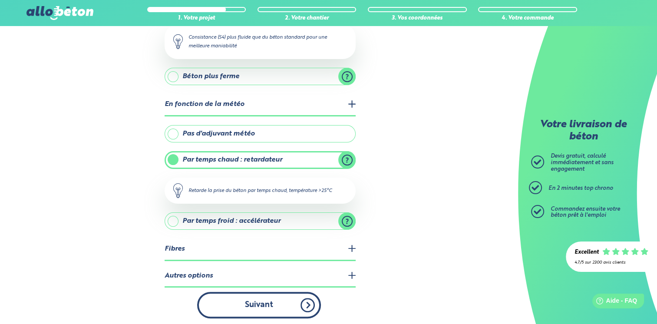
click at [313, 300] on button "Suivant" at bounding box center [259, 305] width 124 height 26
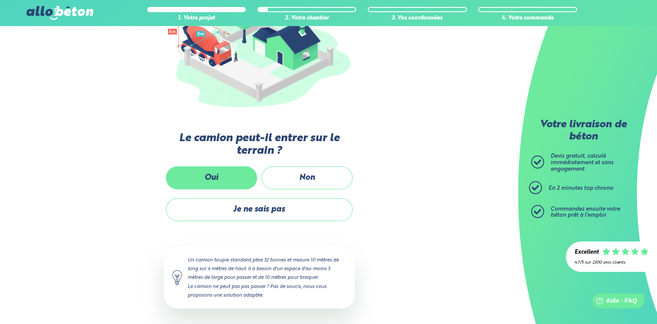
click at [225, 176] on label "Oui" at bounding box center [211, 177] width 91 height 23
click at [0, 0] on input "Oui" at bounding box center [0, 0] width 0 height 0
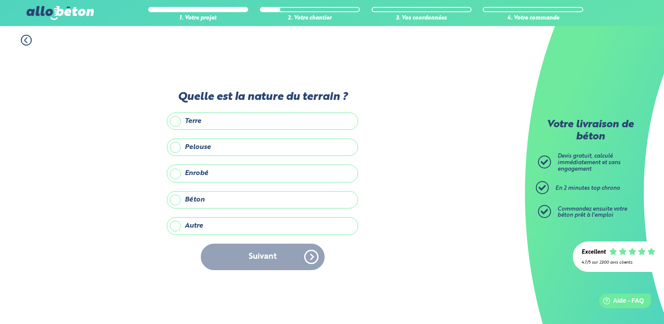
click at [174, 202] on label "Béton" at bounding box center [262, 199] width 191 height 17
click at [0, 0] on input "Béton" at bounding box center [0, 0] width 0 height 0
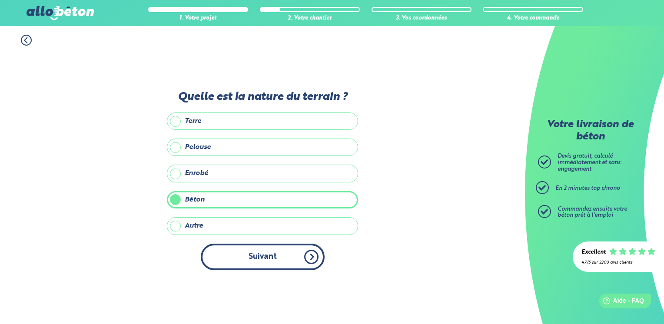
click at [274, 254] on button "Suivant" at bounding box center [263, 257] width 124 height 26
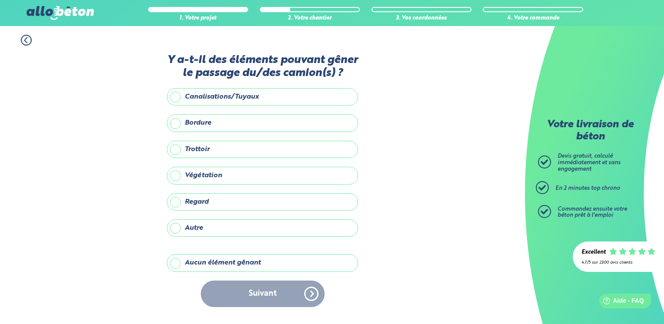
click at [172, 264] on label "Aucun élément gênant" at bounding box center [262, 262] width 191 height 17
click at [0, 0] on input "Aucun élément gênant" at bounding box center [0, 0] width 0 height 0
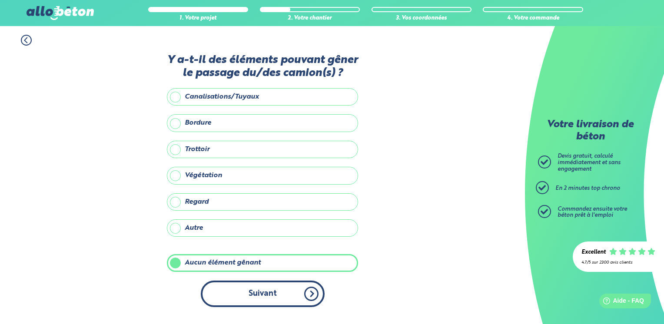
click at [251, 291] on button "Suivant" at bounding box center [263, 294] width 124 height 26
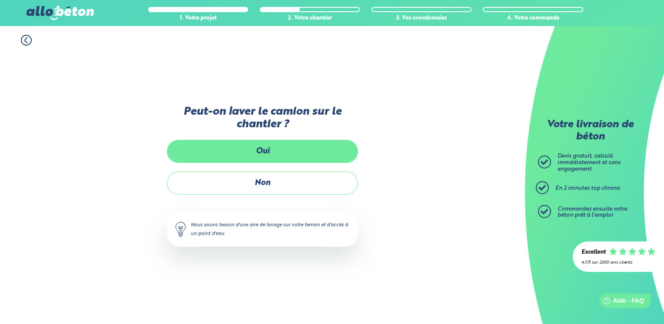
click at [269, 154] on label "Oui" at bounding box center [262, 151] width 191 height 23
click at [0, 0] on input "Oui" at bounding box center [0, 0] width 0 height 0
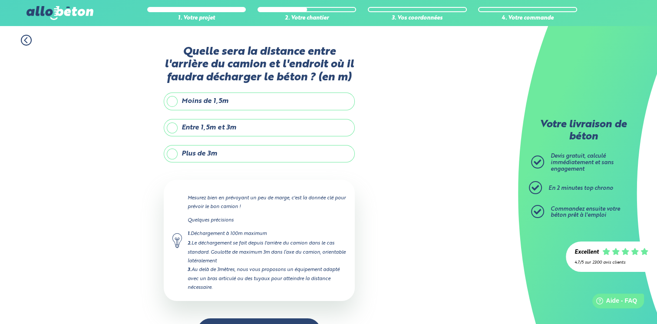
click at [207, 150] on label "Plus de 3m" at bounding box center [259, 153] width 191 height 17
click at [0, 0] on input "Plus de 3m" at bounding box center [0, 0] width 0 height 0
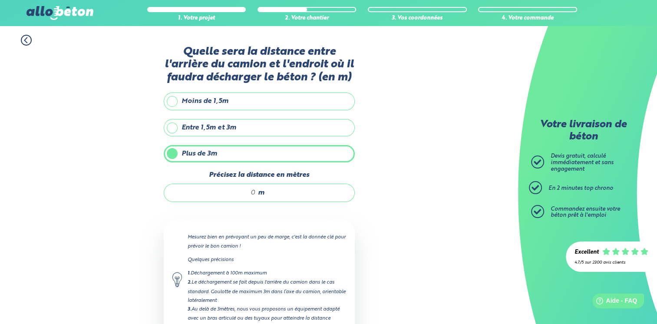
click at [254, 192] on input "Précisez la distance en mètres" at bounding box center [214, 192] width 83 height 9
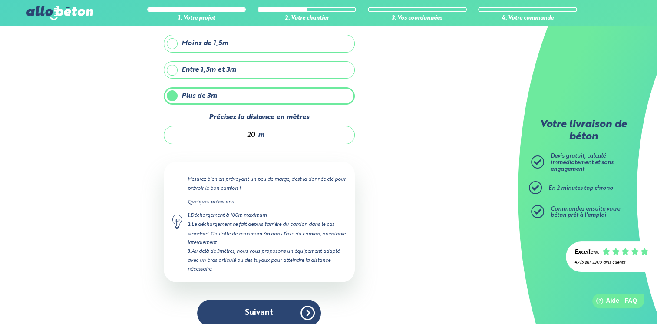
scroll to position [66, 0]
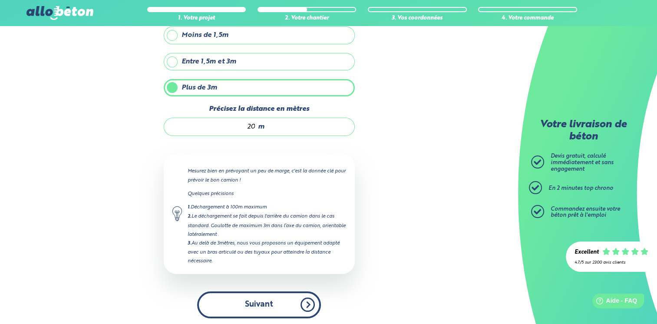
type input "20"
click at [263, 299] on button "Suivant" at bounding box center [259, 304] width 124 height 26
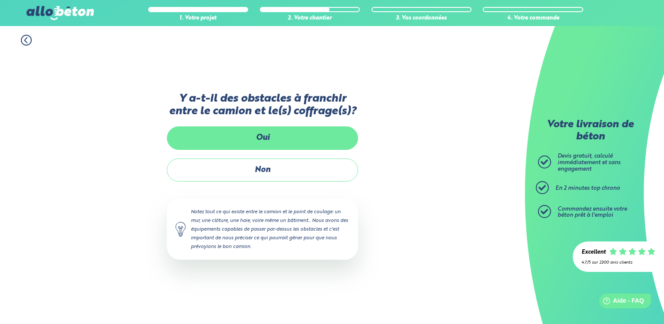
click at [321, 136] on label "Oui" at bounding box center [262, 137] width 191 height 23
click at [0, 0] on input "Oui" at bounding box center [0, 0] width 0 height 0
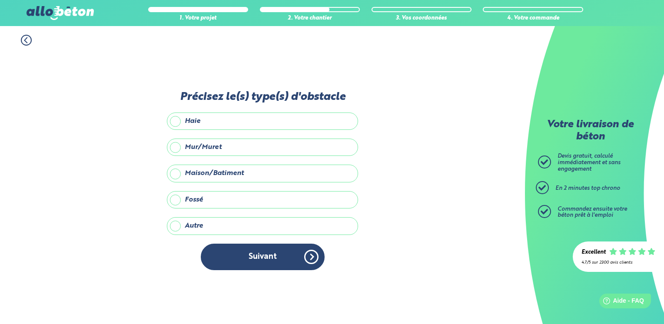
click at [174, 148] on label "Mur/Muret" at bounding box center [262, 147] width 191 height 17
click at [0, 0] on input "Mur/Muret" at bounding box center [0, 0] width 0 height 0
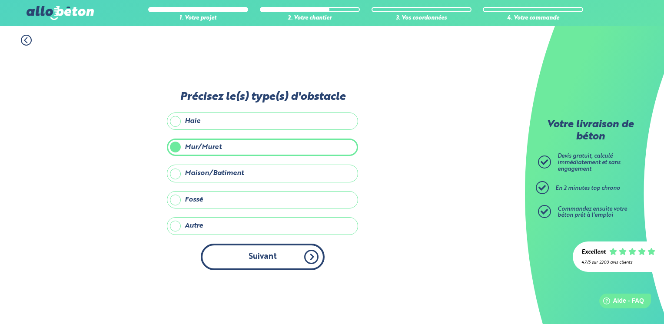
click at [272, 264] on button "Suivant" at bounding box center [263, 257] width 124 height 26
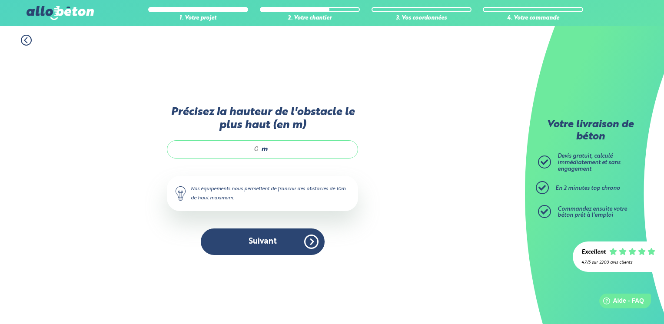
click at [258, 151] on input "Précisez la hauteur de l'obstacle le plus haut (en m)" at bounding box center [217, 149] width 83 height 9
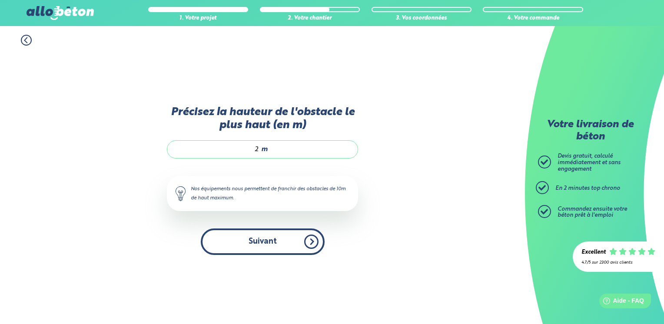
type input "2"
click at [290, 243] on button "Suivant" at bounding box center [263, 241] width 124 height 26
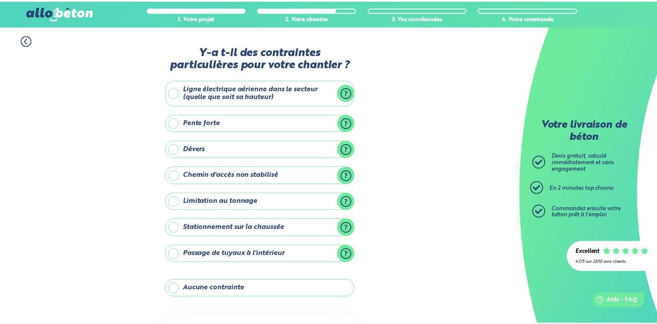
scroll to position [77, 0]
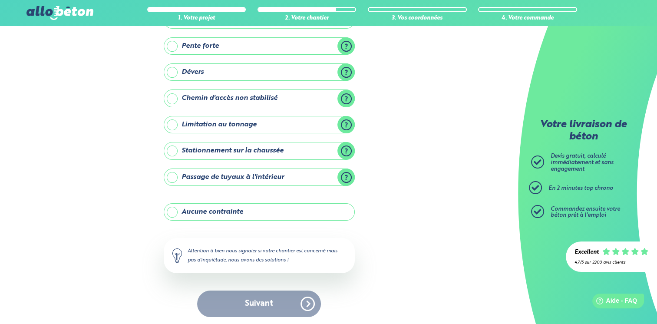
click at [246, 213] on label "Aucune contrainte" at bounding box center [259, 211] width 191 height 17
click at [0, 0] on input "Aucune contrainte" at bounding box center [0, 0] width 0 height 0
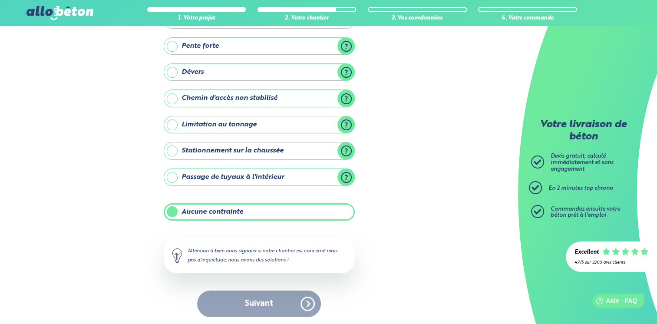
scroll to position [76, 0]
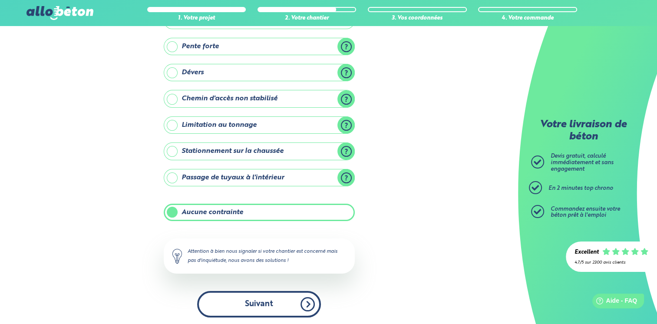
click at [274, 305] on button "Suivant" at bounding box center [259, 304] width 124 height 26
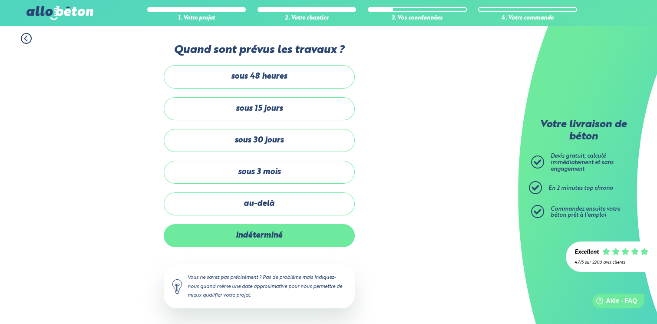
click at [268, 228] on label "indéterminé" at bounding box center [259, 235] width 191 height 23
click at [0, 0] on input "indéterminé" at bounding box center [0, 0] width 0 height 0
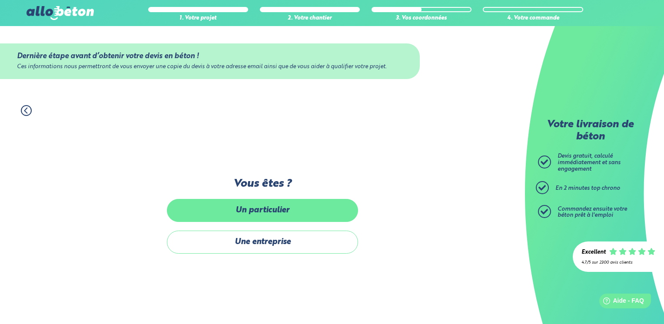
click at [274, 214] on label "Un particulier" at bounding box center [262, 210] width 191 height 23
click at [0, 0] on input "Un particulier" at bounding box center [0, 0] width 0 height 0
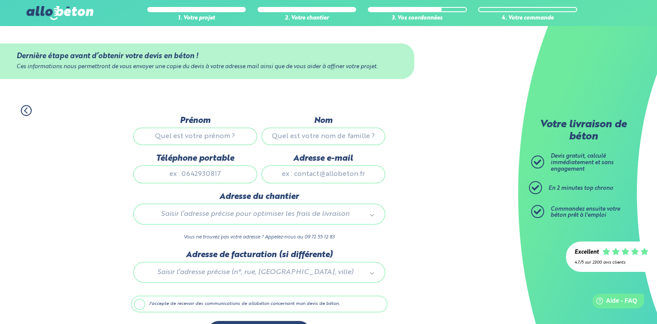
click at [189, 136] on input "Prénom" at bounding box center [195, 136] width 124 height 17
type input "SAS JSFC FAMILY"
type input "BANDU"
type input "0631426398"
click at [314, 172] on input "Adresse e-mail" at bounding box center [323, 173] width 124 height 17
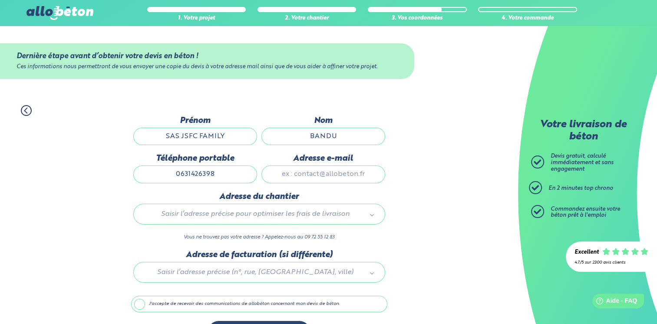
type input "[EMAIL_ADDRESS][DOMAIN_NAME]"
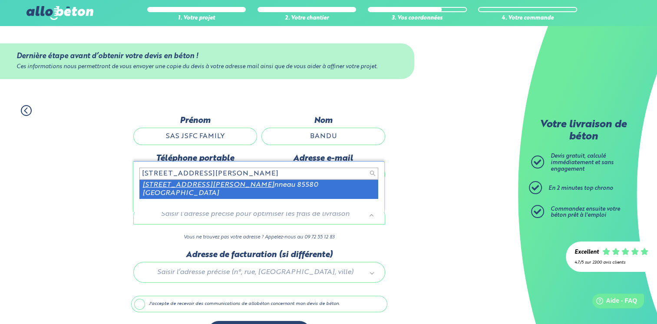
type input "50 RUE PAUL BERJO"
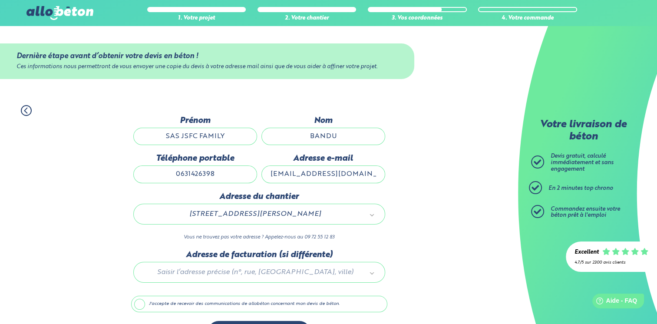
click at [295, 270] on div at bounding box center [259, 270] width 256 height 41
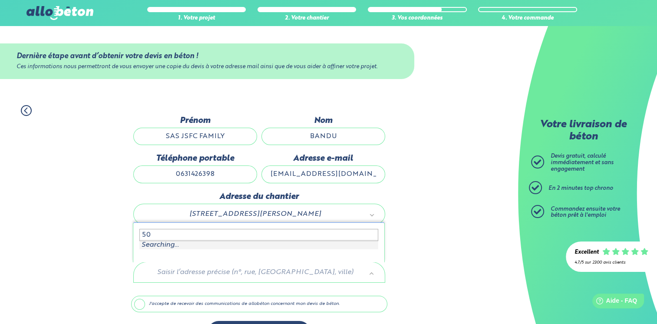
type input "5"
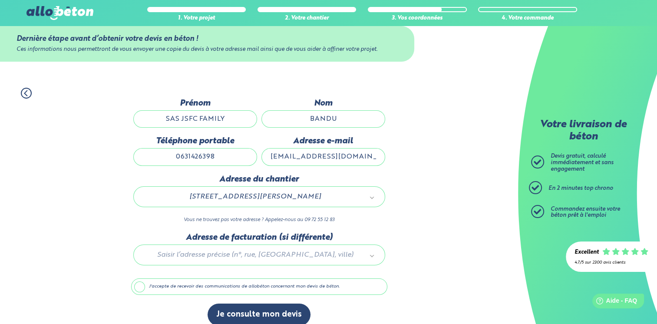
scroll to position [26, 0]
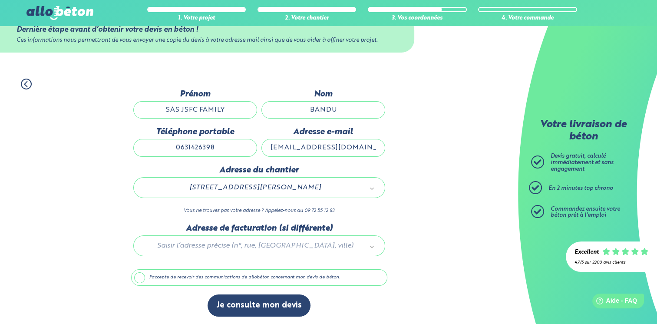
click at [137, 278] on label "J'accepte de recevoir des communications de allobéton concernant mon devis de b…" at bounding box center [259, 277] width 256 height 17
click at [0, 0] on input "J'accepte de recevoir des communications de allobéton concernant mon devis de b…" at bounding box center [0, 0] width 0 height 0
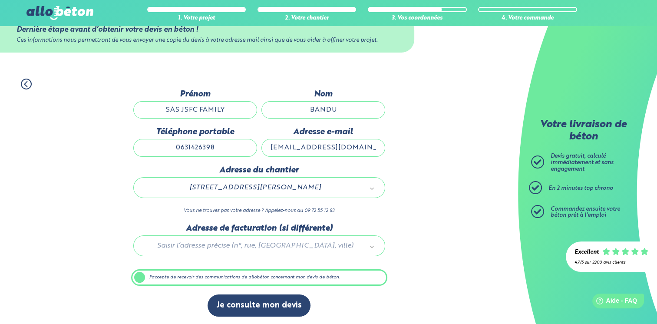
scroll to position [26, 0]
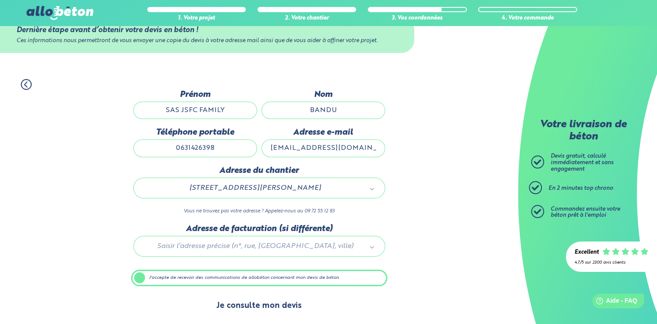
click at [254, 304] on button "Je consulte mon devis" at bounding box center [259, 306] width 103 height 22
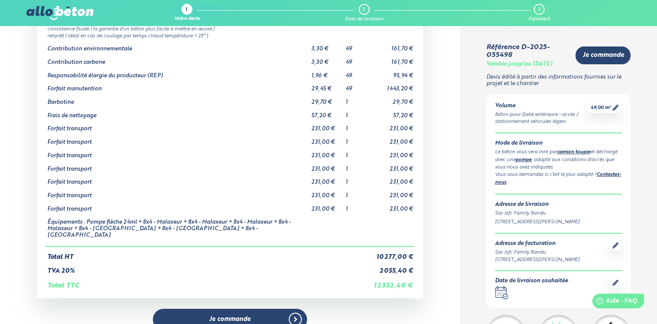
scroll to position [150, 0]
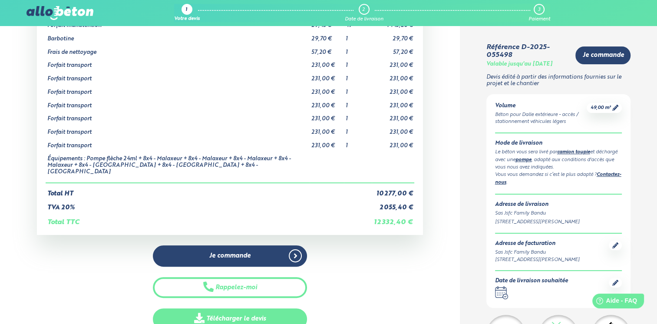
click at [258, 310] on link "Télécharger le devis" at bounding box center [230, 318] width 155 height 21
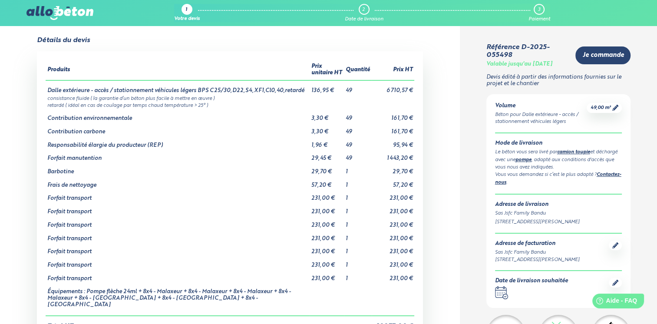
scroll to position [0, 0]
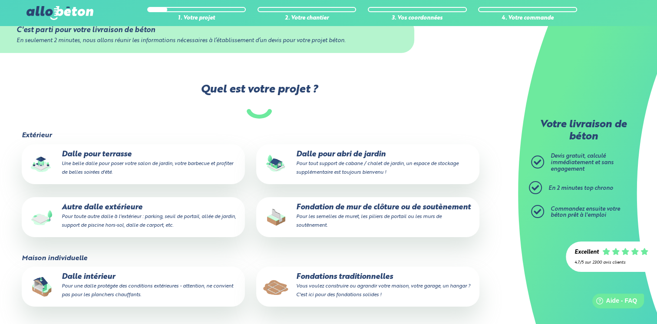
click at [136, 207] on p "Autre dalle extérieure Pour toute autre dalle à l'extérieur : parking, seuil de…" at bounding box center [133, 216] width 211 height 26
click at [0, 0] on input "Autre dalle extérieure Pour toute autre dalle à l'extérieur : parking, seuil de…" at bounding box center [0, 0] width 0 height 0
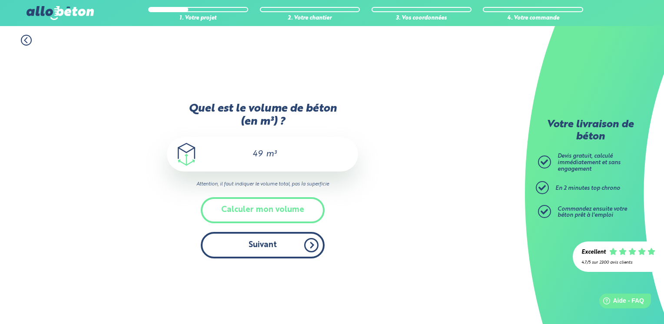
click at [283, 249] on button "Suivant" at bounding box center [263, 245] width 124 height 26
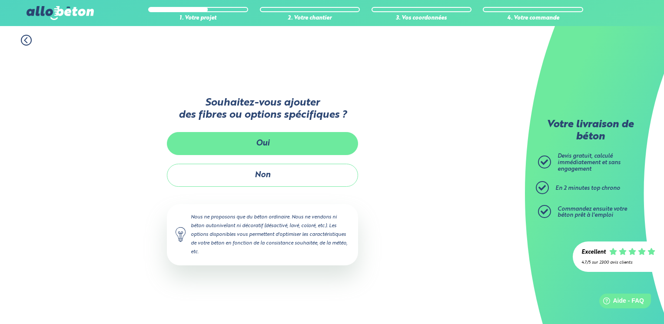
click at [288, 146] on button "Oui" at bounding box center [262, 143] width 191 height 23
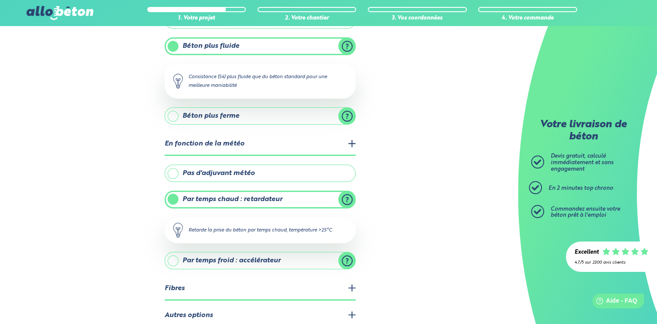
scroll to position [138, 0]
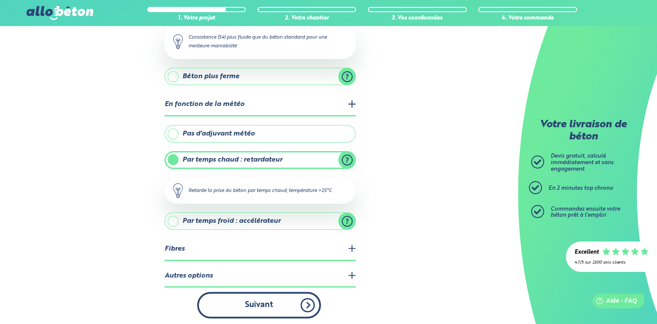
click at [243, 302] on button "Suivant" at bounding box center [259, 305] width 124 height 26
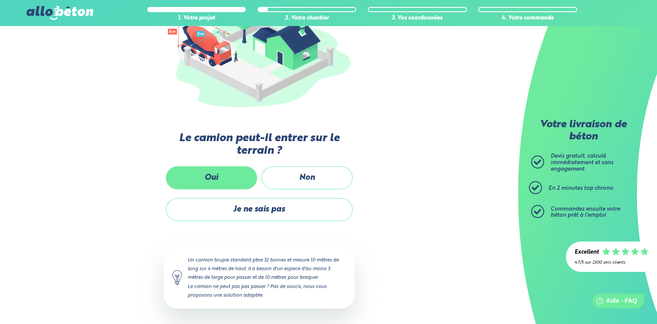
click at [232, 175] on label "Oui" at bounding box center [211, 177] width 91 height 23
click at [0, 0] on input "Oui" at bounding box center [0, 0] width 0 height 0
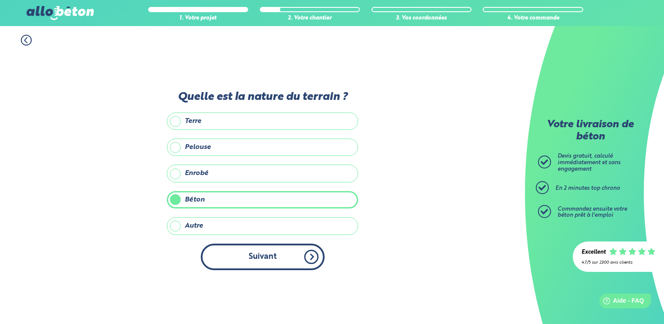
click at [271, 254] on button "Suivant" at bounding box center [263, 257] width 124 height 26
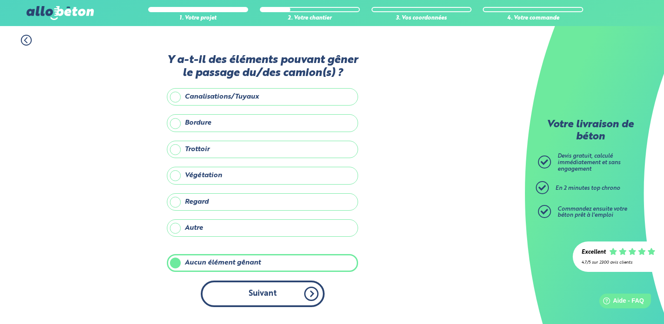
click at [276, 288] on button "Suivant" at bounding box center [263, 294] width 124 height 26
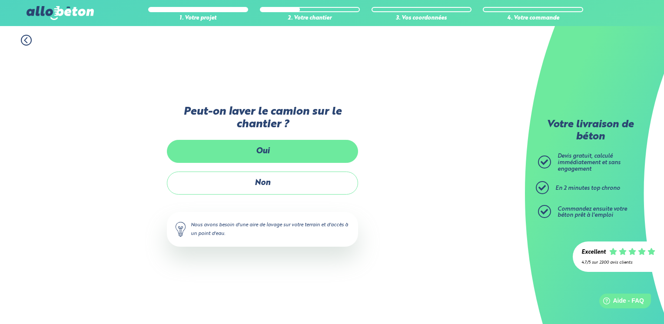
click at [279, 156] on label "Oui" at bounding box center [262, 151] width 191 height 23
click at [0, 0] on input "Oui" at bounding box center [0, 0] width 0 height 0
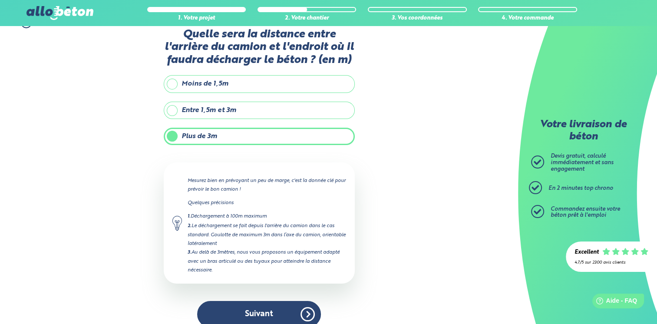
scroll to position [27, 0]
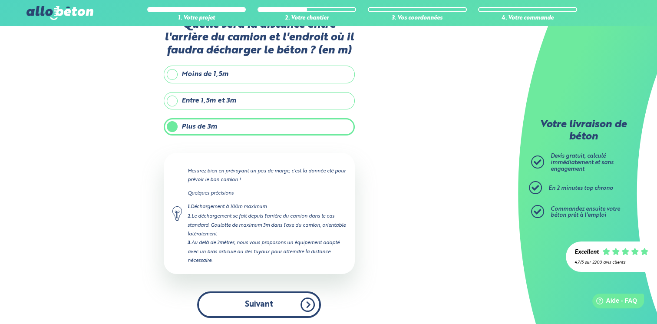
click at [268, 300] on button "Suivant" at bounding box center [259, 304] width 124 height 26
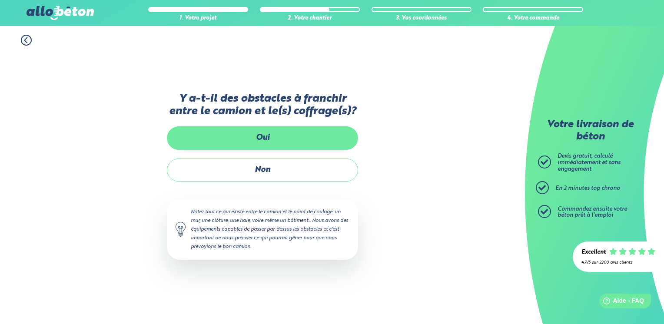
click at [284, 145] on label "Oui" at bounding box center [262, 137] width 191 height 23
click at [0, 0] on input "Oui" at bounding box center [0, 0] width 0 height 0
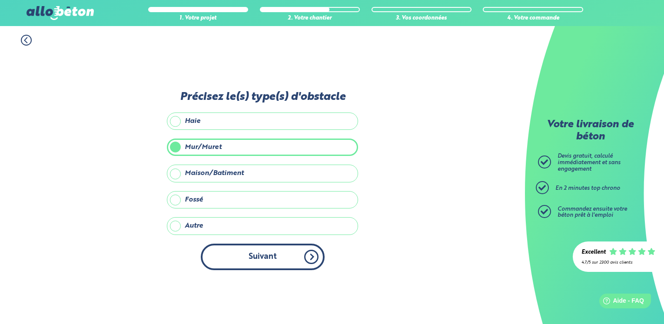
click at [278, 262] on button "Suivant" at bounding box center [263, 257] width 124 height 26
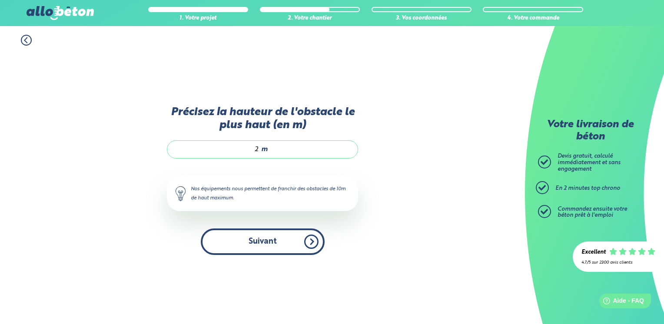
click at [277, 250] on button "Suivant" at bounding box center [263, 241] width 124 height 26
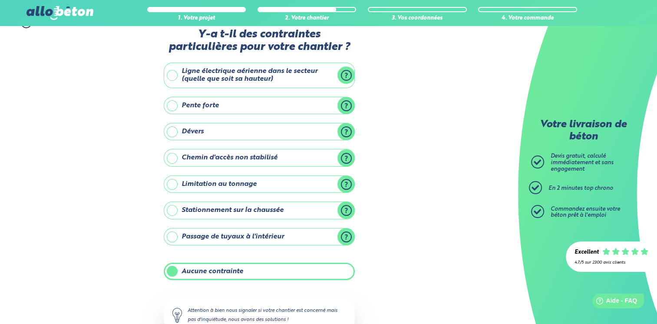
scroll to position [76, 0]
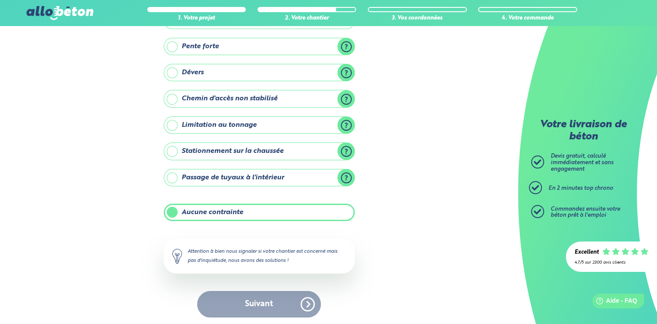
click at [198, 213] on label "Aucune contrainte" at bounding box center [259, 212] width 191 height 17
click at [0, 0] on input "Aucune contrainte" at bounding box center [0, 0] width 0 height 0
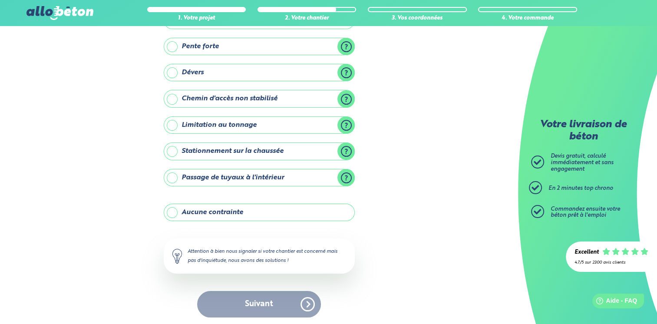
click at [200, 214] on label "Aucune contrainte" at bounding box center [259, 212] width 191 height 17
click at [0, 0] on input "Aucune contrainte" at bounding box center [0, 0] width 0 height 0
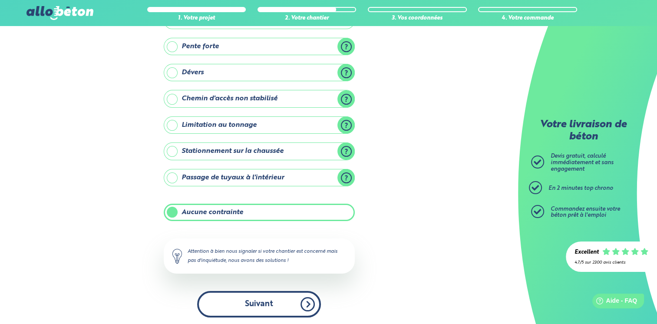
click at [278, 300] on button "Suivant" at bounding box center [259, 304] width 124 height 26
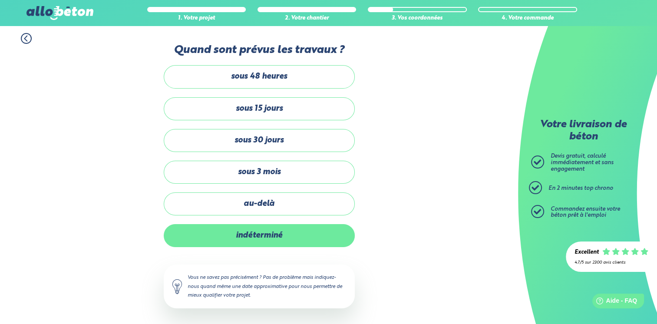
click at [276, 238] on label "indéterminé" at bounding box center [259, 235] width 191 height 23
click at [0, 0] on input "indéterminé" at bounding box center [0, 0] width 0 height 0
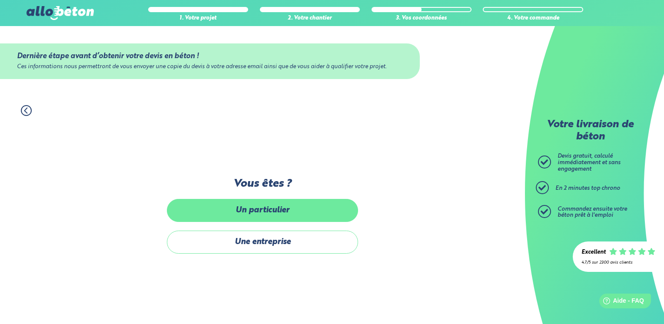
click at [285, 208] on label "Un particulier" at bounding box center [262, 210] width 191 height 23
click at [0, 0] on input "Un particulier" at bounding box center [0, 0] width 0 height 0
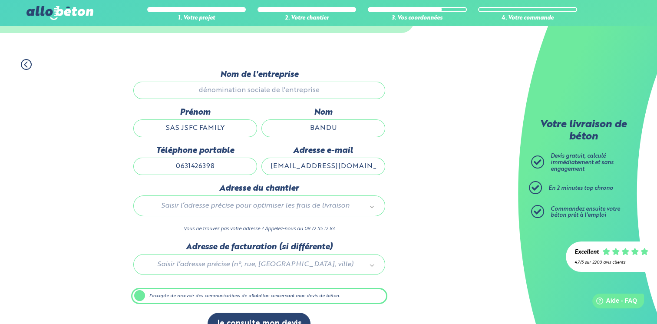
scroll to position [64, 0]
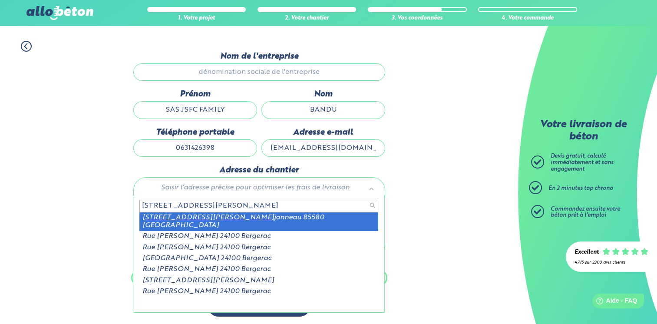
type input "[STREET_ADDRESS][PERSON_NAME]"
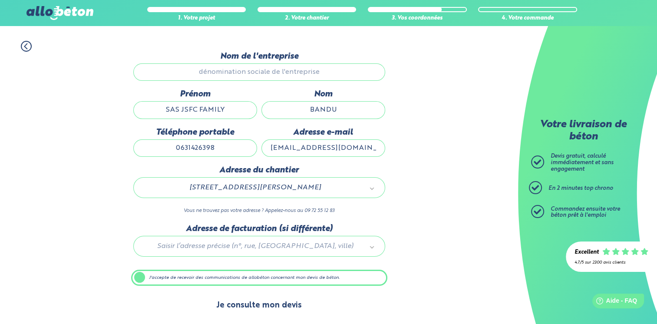
click at [280, 304] on button "Je consulte mon devis" at bounding box center [259, 305] width 103 height 22
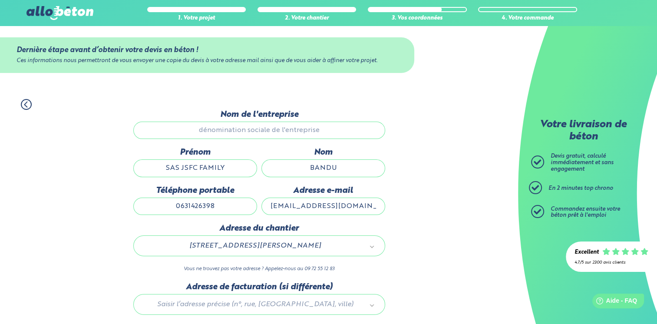
scroll to position [0, 0]
